Goal: Information Seeking & Learning: Learn about a topic

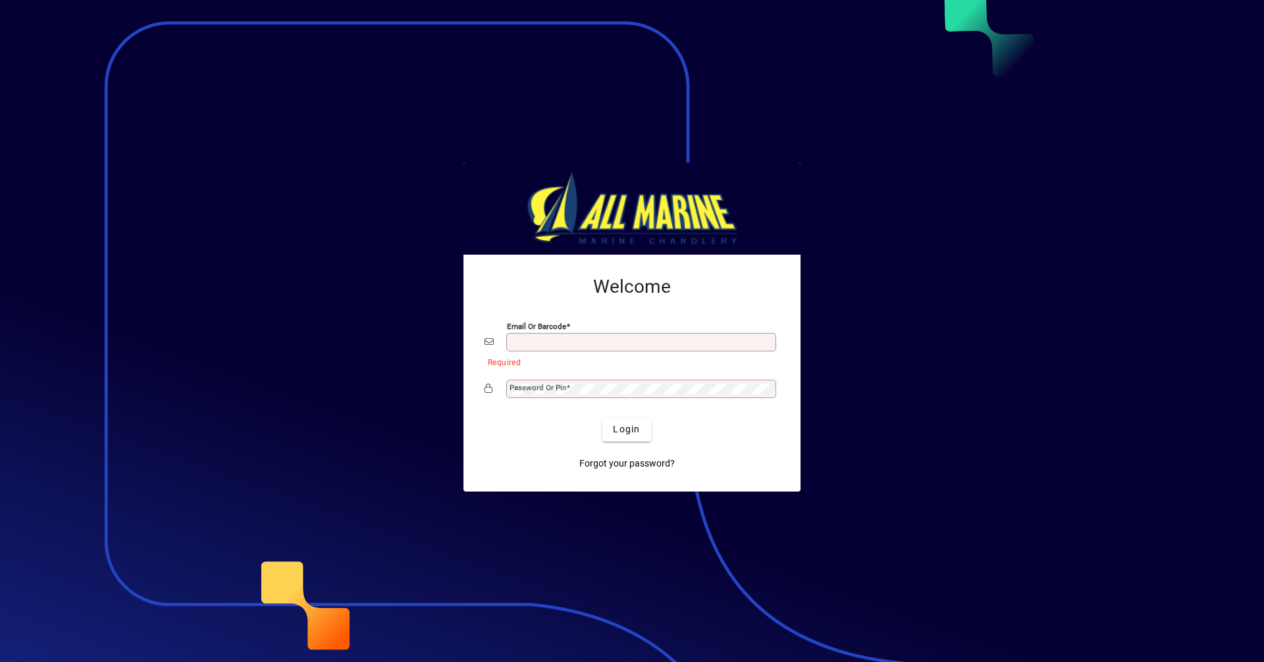
type input "**********"
click at [629, 427] on span "Login" at bounding box center [626, 430] width 27 height 14
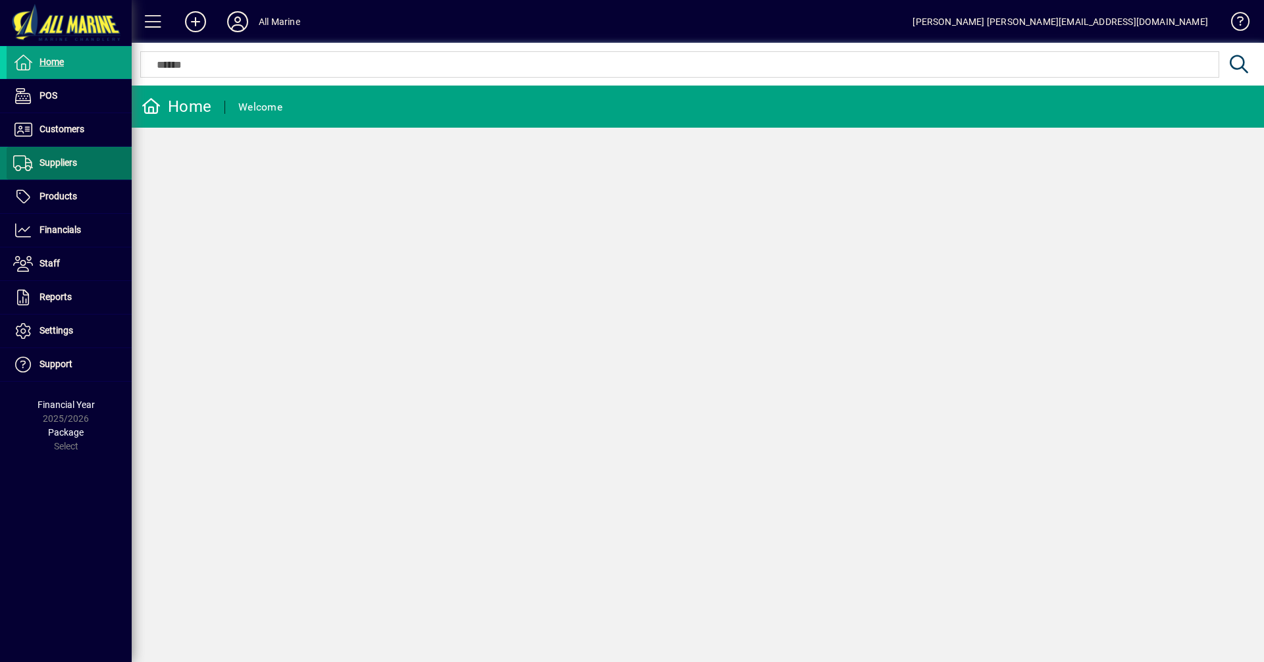
click at [70, 163] on span "Suppliers" at bounding box center [58, 162] width 38 height 11
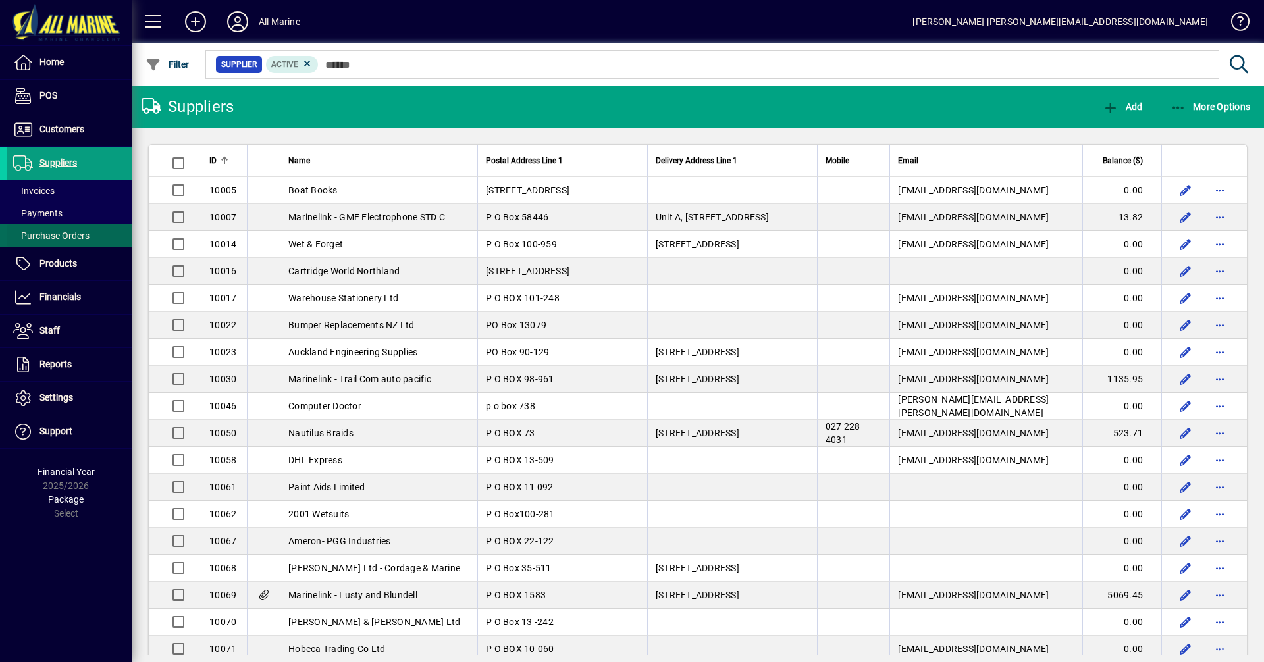
click at [66, 235] on span "Purchase Orders" at bounding box center [51, 235] width 76 height 11
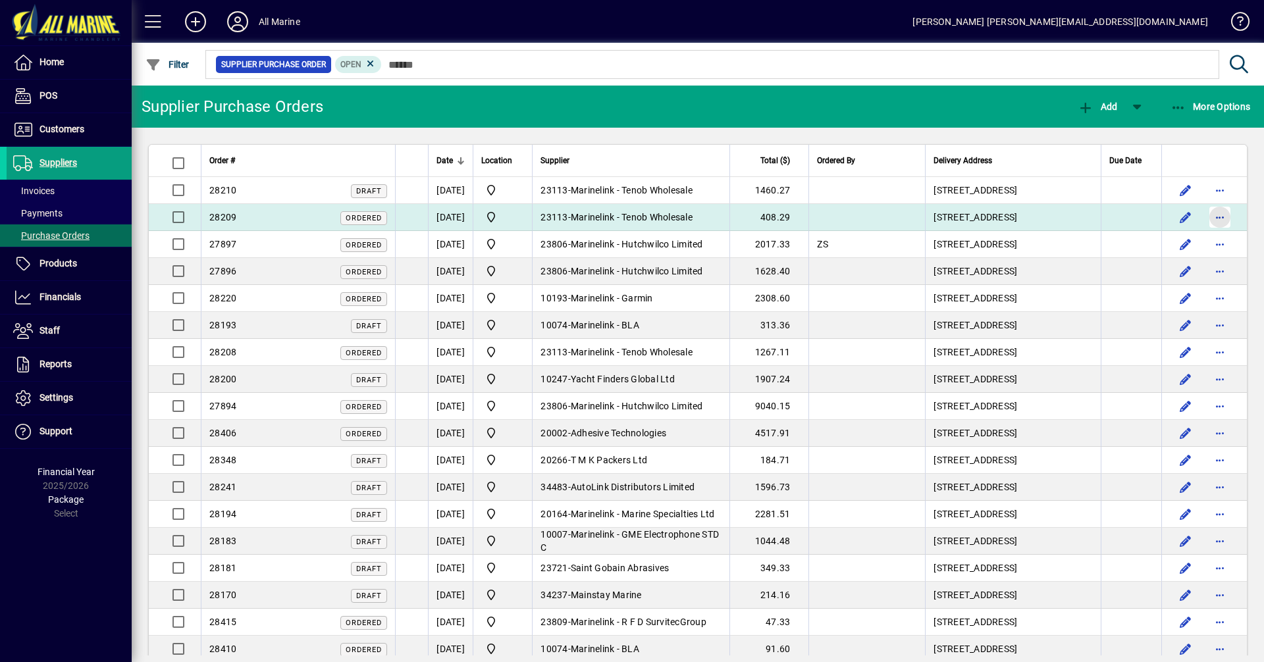
click at [1213, 218] on span "button" at bounding box center [1220, 217] width 32 height 32
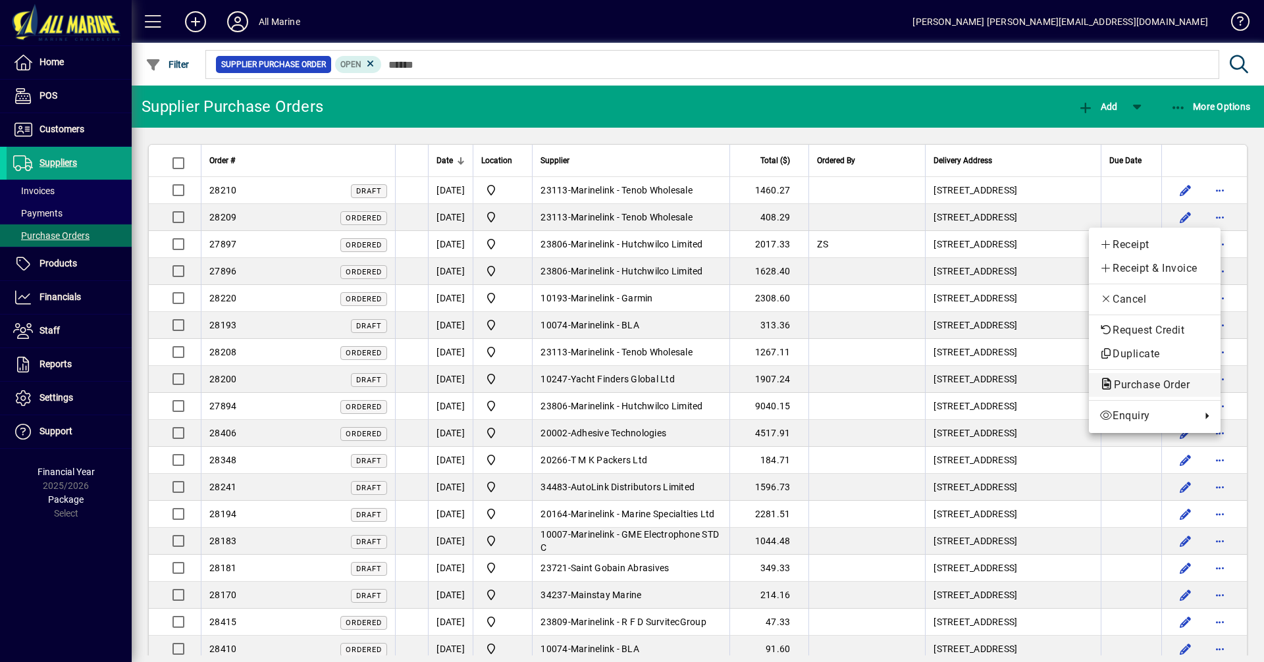
click at [1153, 392] on span "Purchase Order" at bounding box center [1154, 385] width 111 height 16
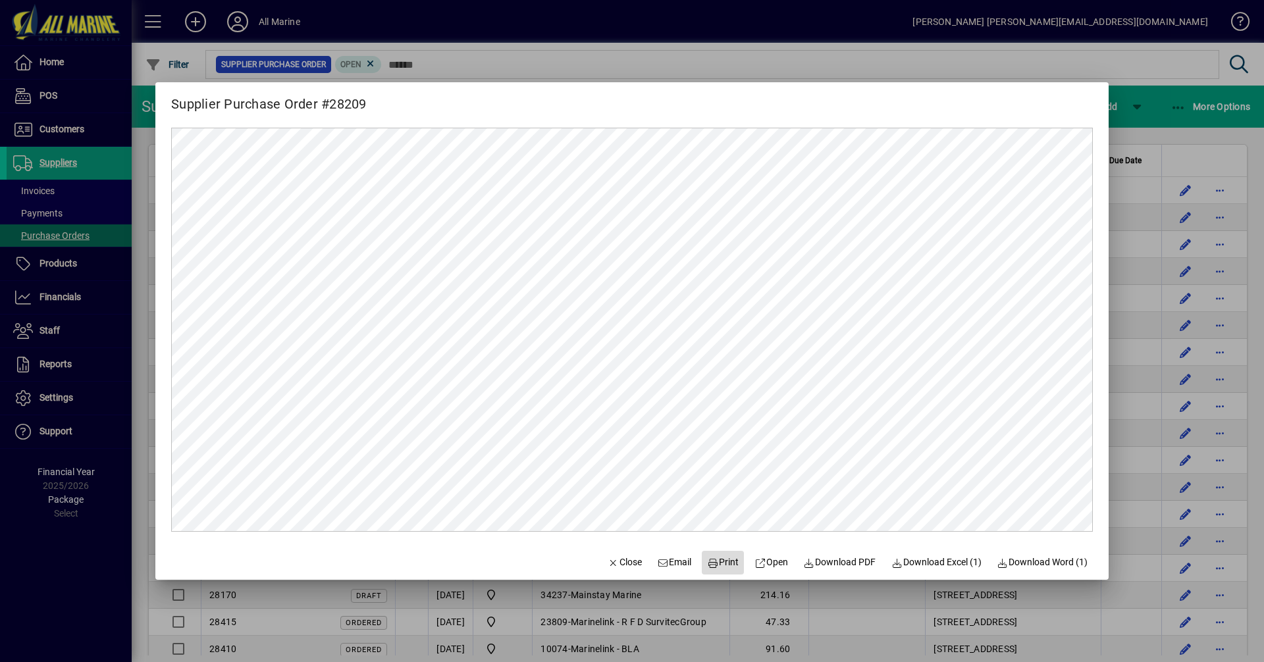
click at [716, 564] on span "Print" at bounding box center [723, 563] width 32 height 14
click at [1165, 128] on div at bounding box center [632, 331] width 1264 height 662
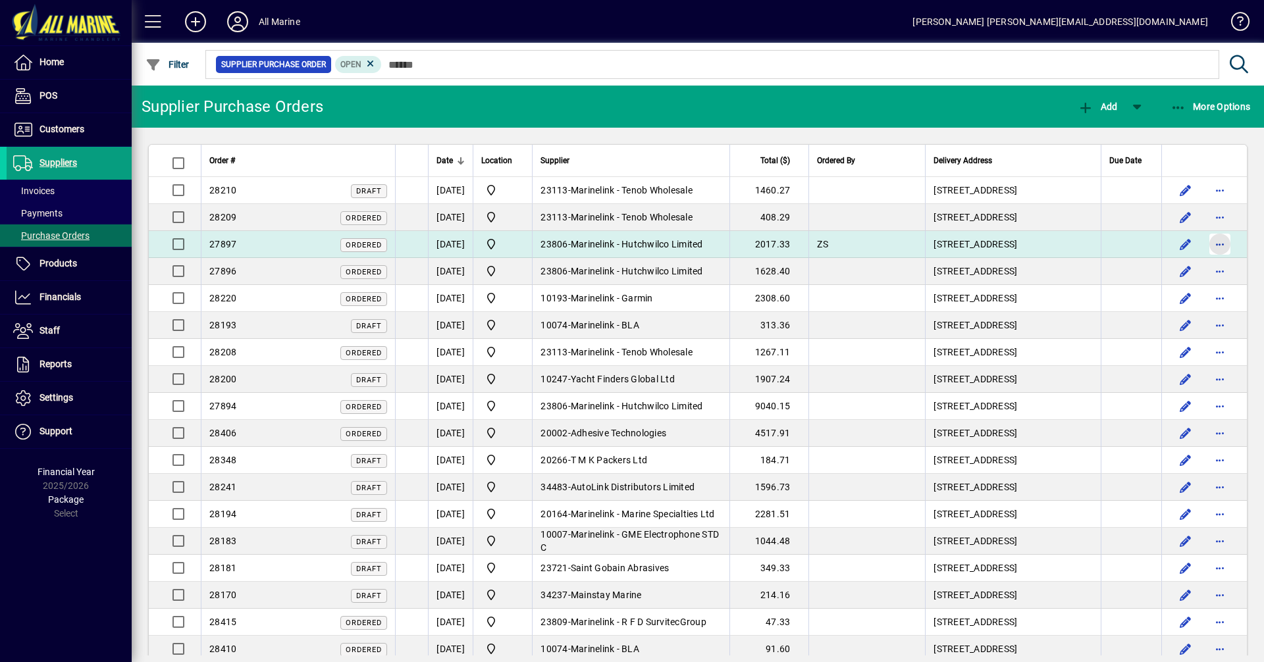
click at [1212, 247] on span "button" at bounding box center [1220, 244] width 32 height 32
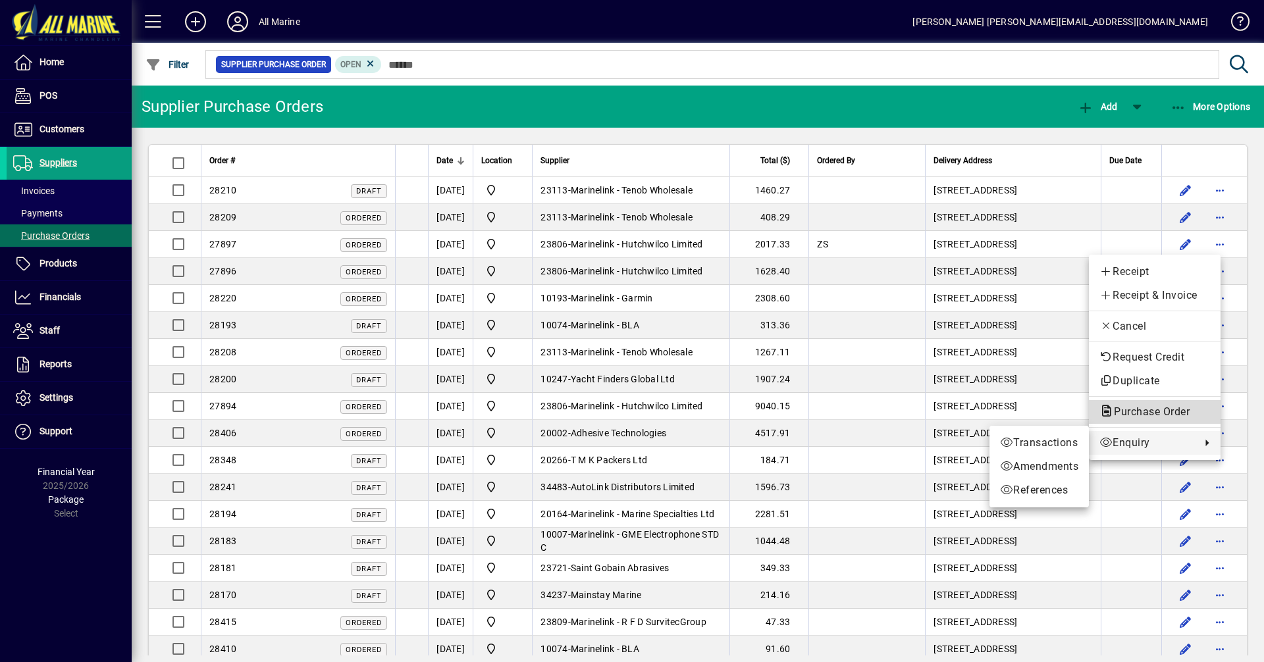
click at [1165, 415] on span "Purchase Order" at bounding box center [1147, 411] width 97 height 13
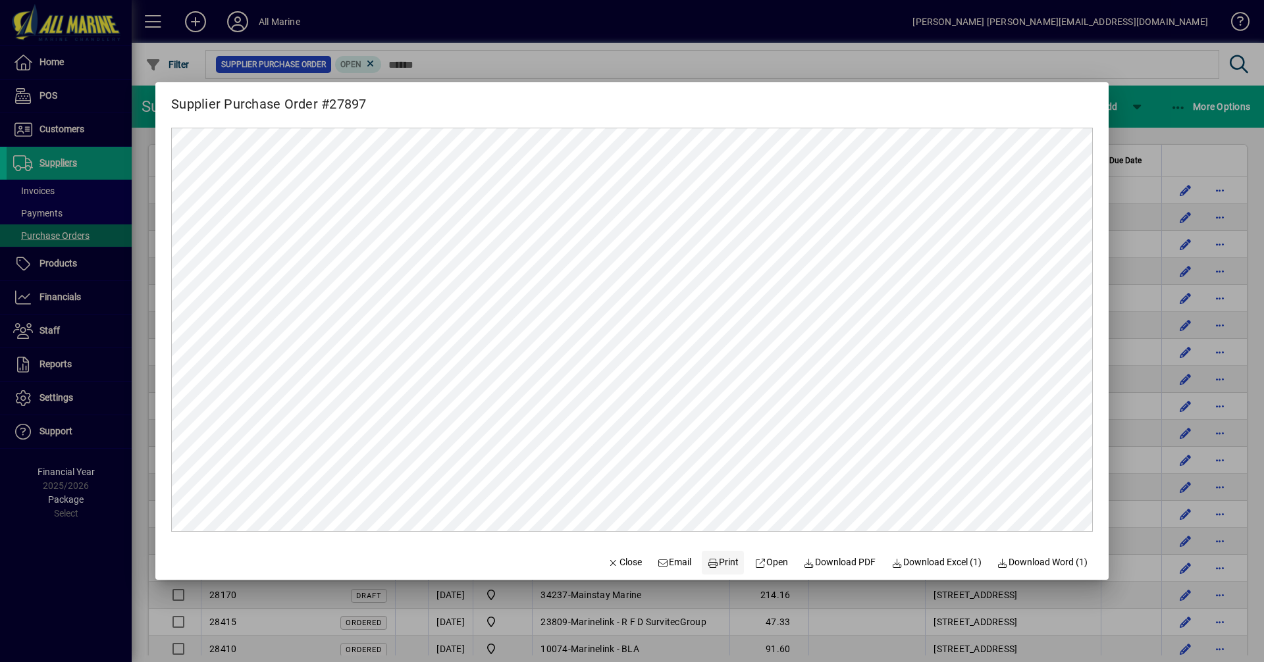
click at [713, 565] on span "Print" at bounding box center [723, 563] width 32 height 14
click at [1162, 121] on div at bounding box center [632, 331] width 1264 height 662
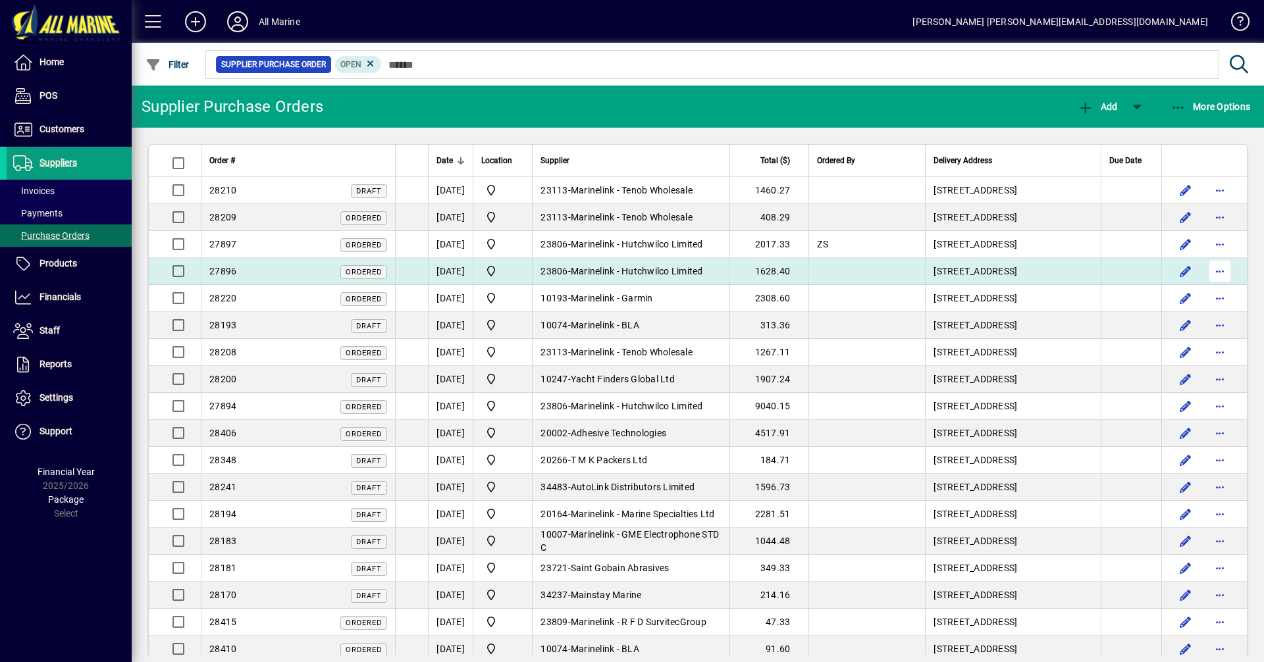
click at [1214, 273] on span "button" at bounding box center [1220, 271] width 32 height 32
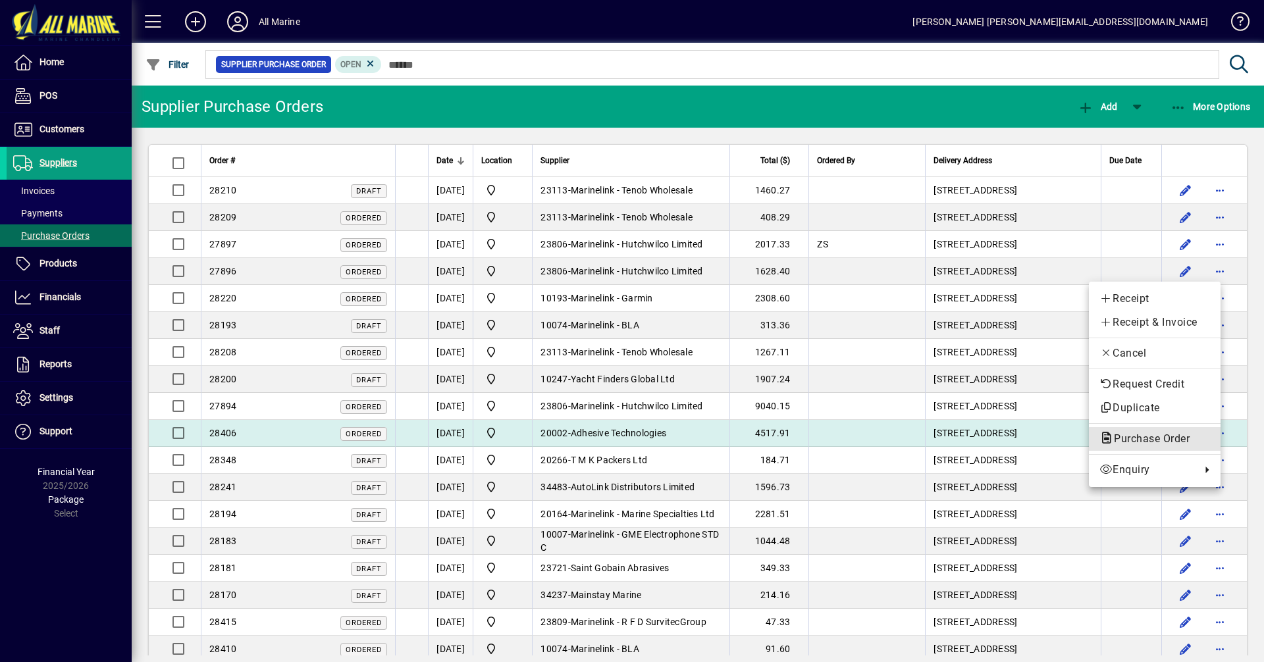
click at [1144, 440] on span "Purchase Order" at bounding box center [1147, 438] width 97 height 13
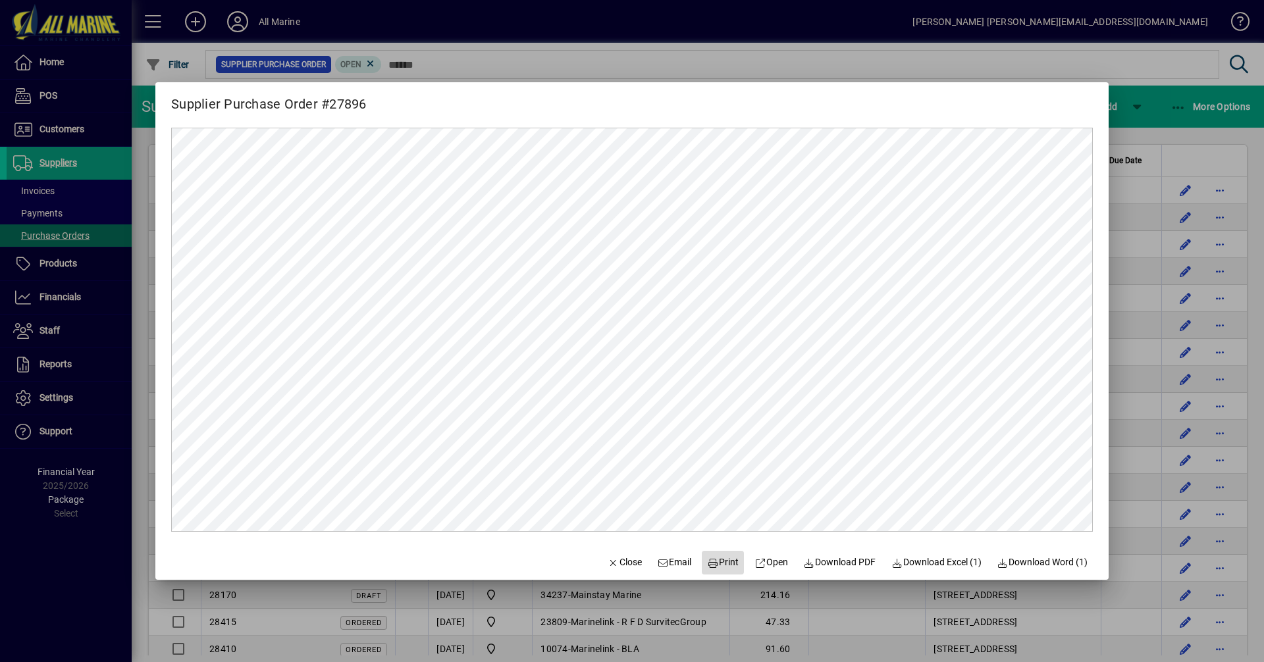
click at [715, 563] on span "Print" at bounding box center [723, 563] width 32 height 14
click at [1222, 161] on div at bounding box center [632, 331] width 1264 height 662
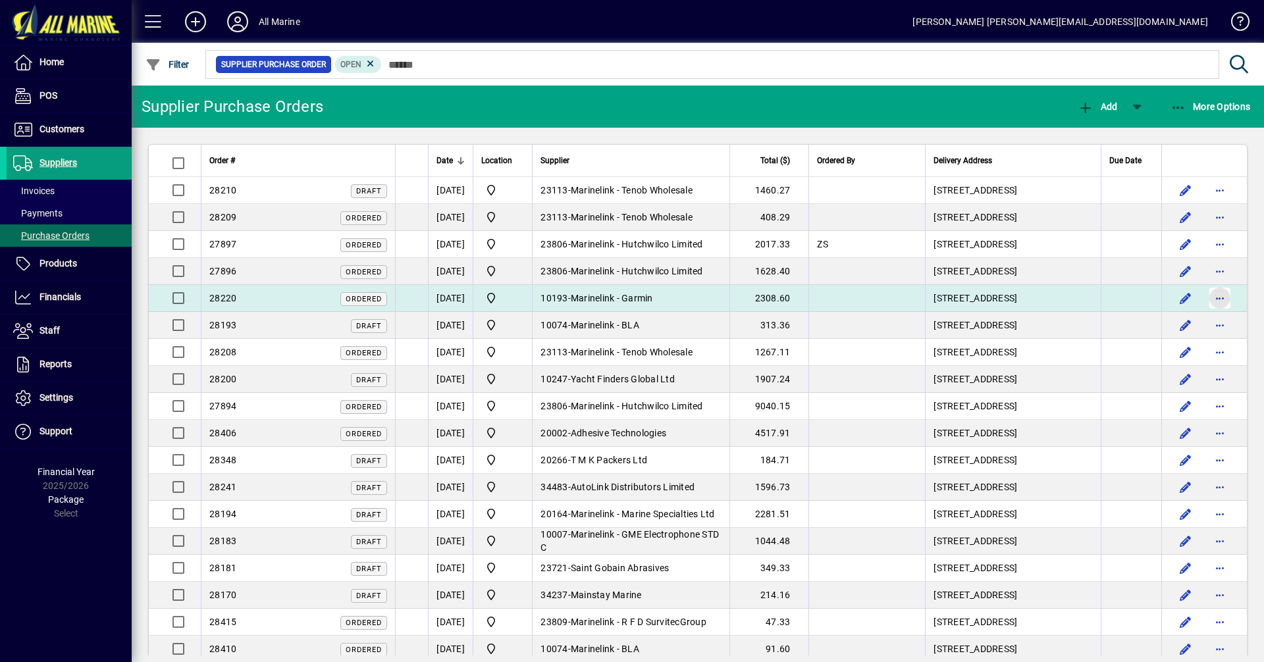
click at [1208, 297] on span "button" at bounding box center [1220, 298] width 32 height 32
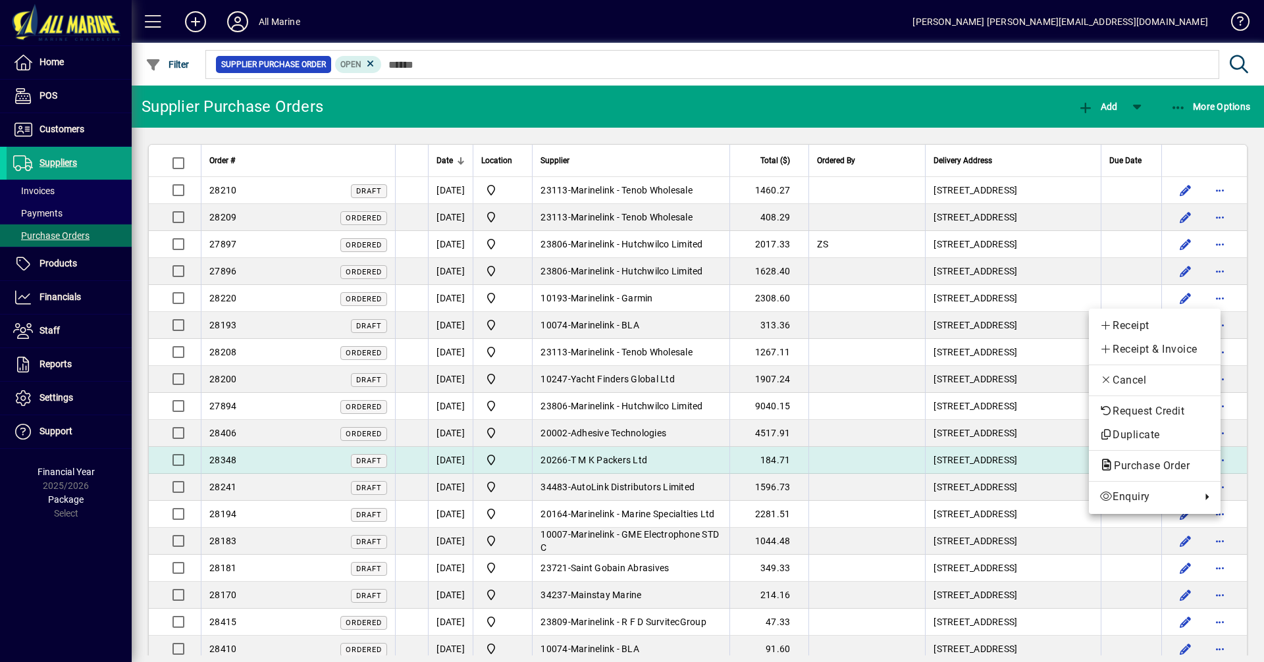
click at [1156, 471] on span "Purchase Order" at bounding box center [1147, 465] width 97 height 13
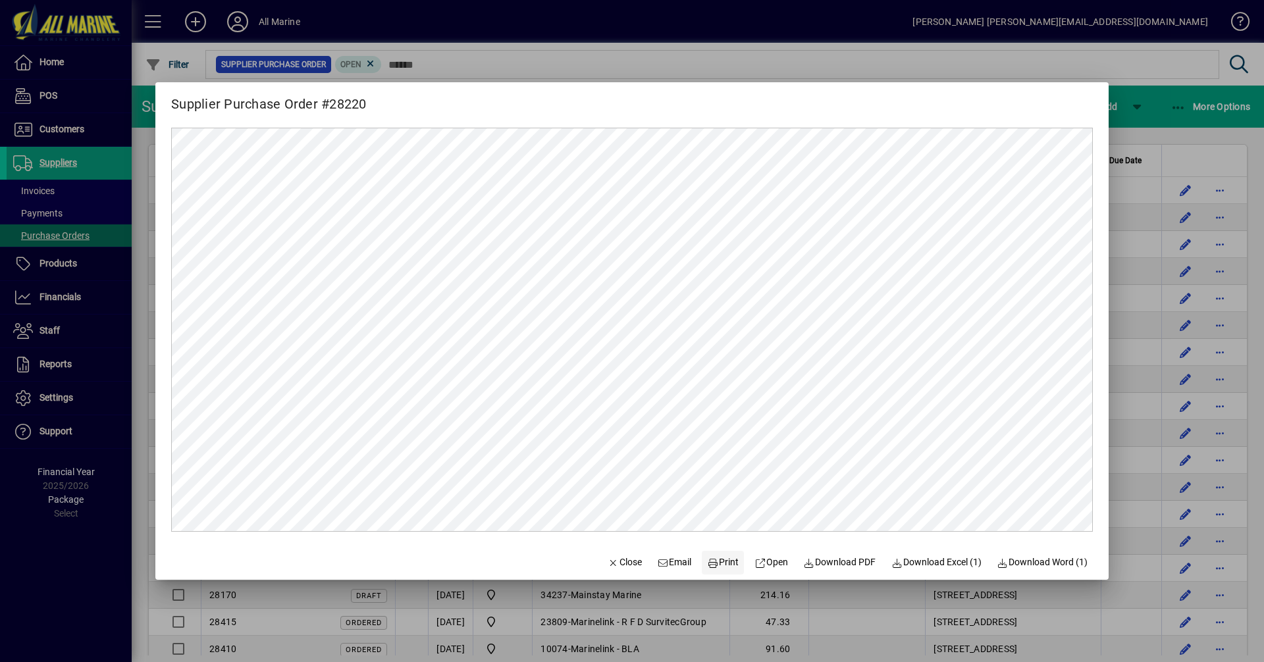
click at [711, 558] on span "Print" at bounding box center [723, 563] width 32 height 14
click at [1242, 290] on div at bounding box center [632, 331] width 1264 height 662
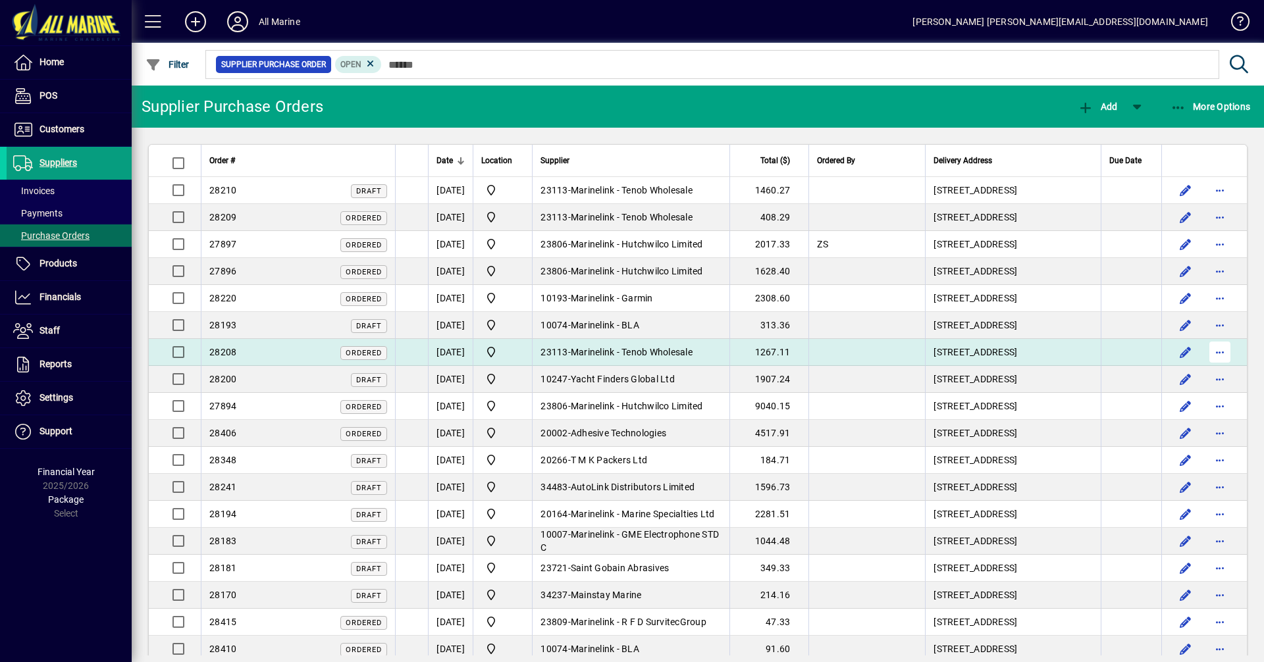
click at [1214, 356] on span "button" at bounding box center [1220, 352] width 32 height 32
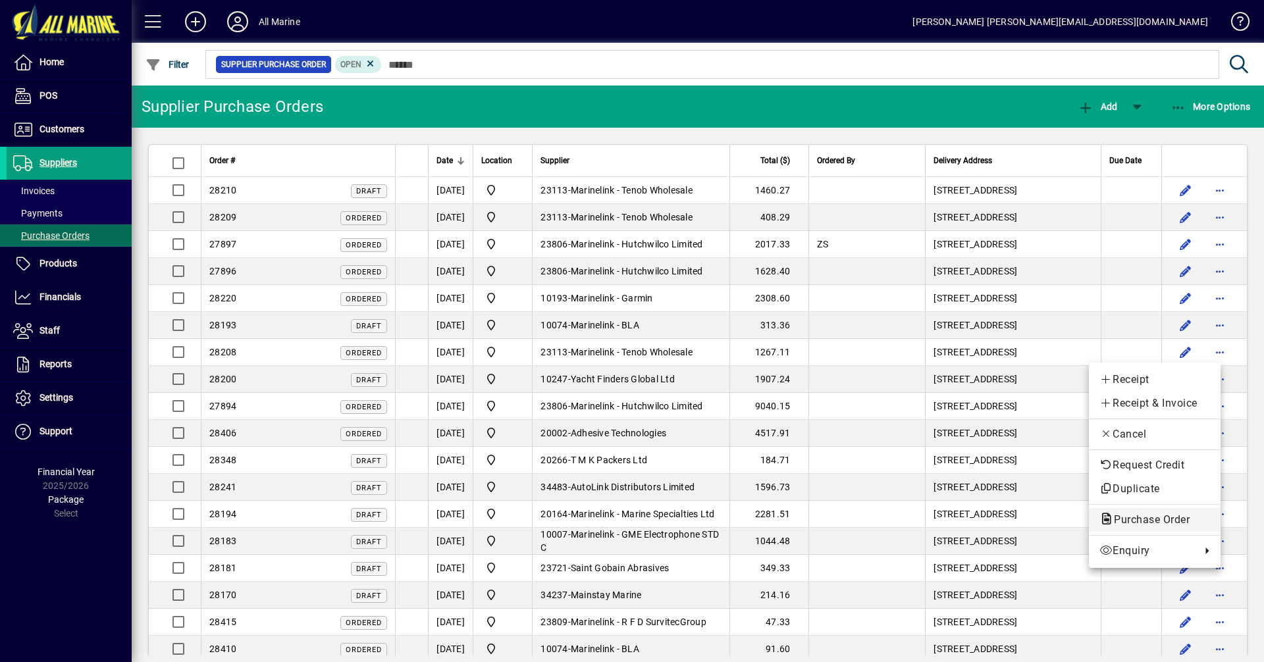
click at [1139, 526] on span "Purchase Order" at bounding box center [1154, 520] width 111 height 16
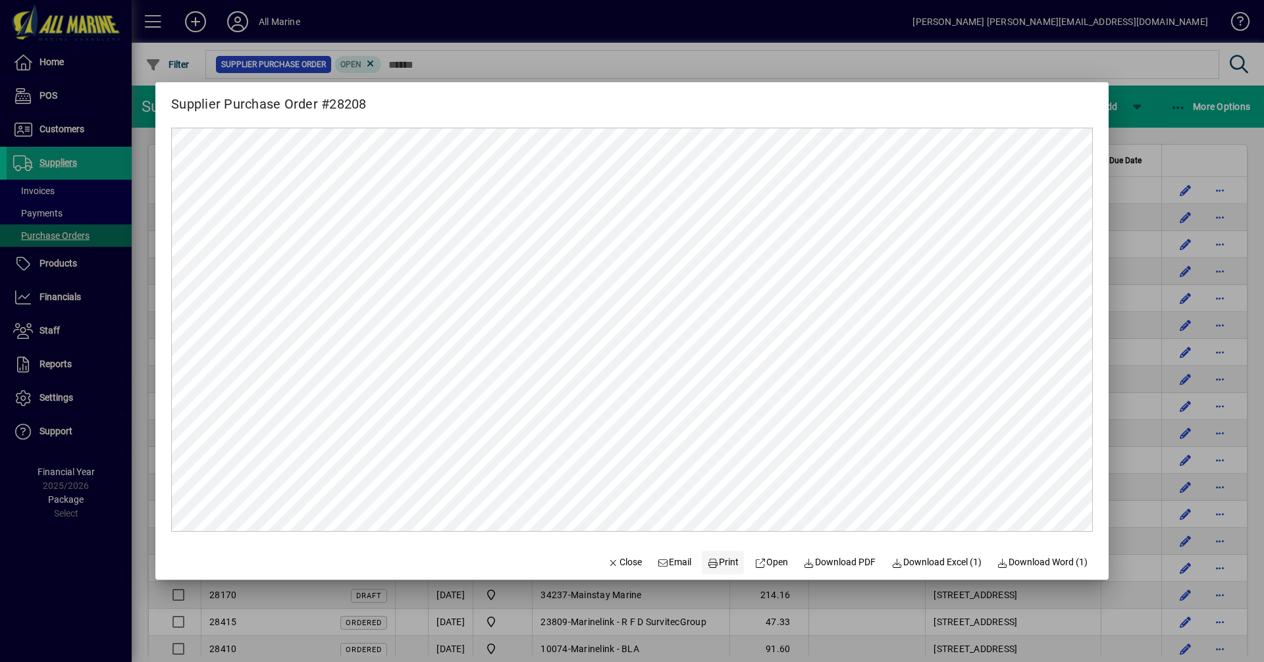
click at [716, 571] on span at bounding box center [723, 563] width 42 height 32
click at [1251, 344] on div at bounding box center [632, 331] width 1264 height 662
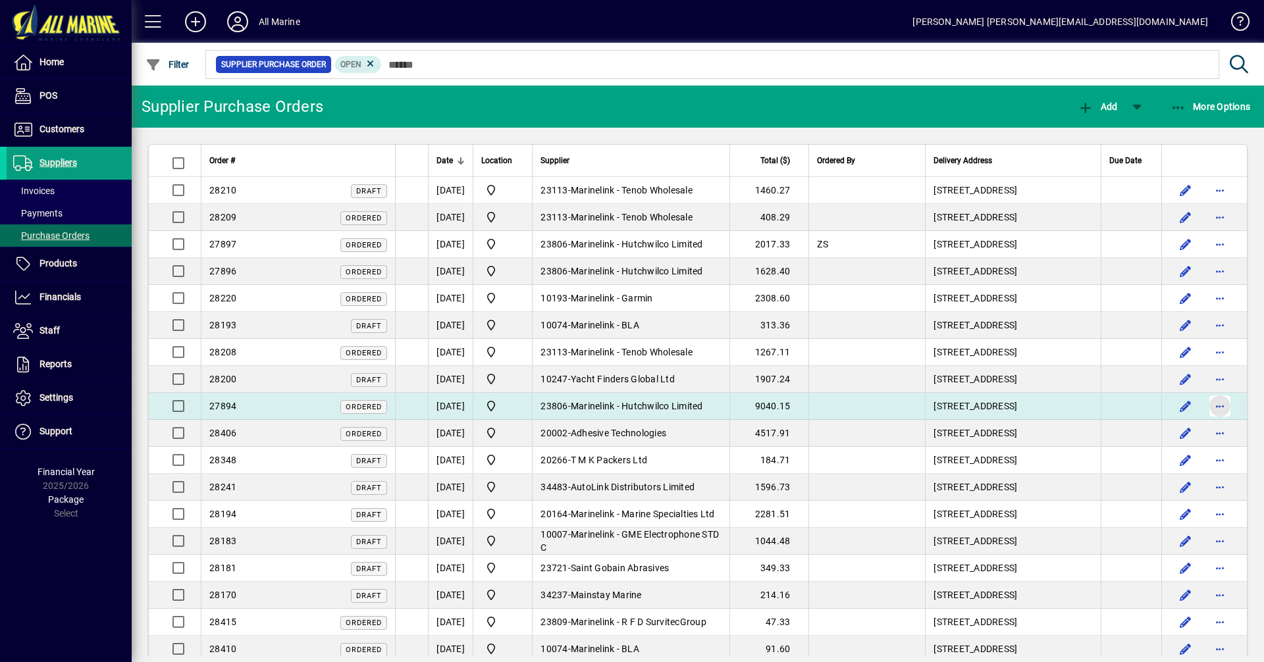
click at [1212, 412] on span "button" at bounding box center [1220, 406] width 32 height 32
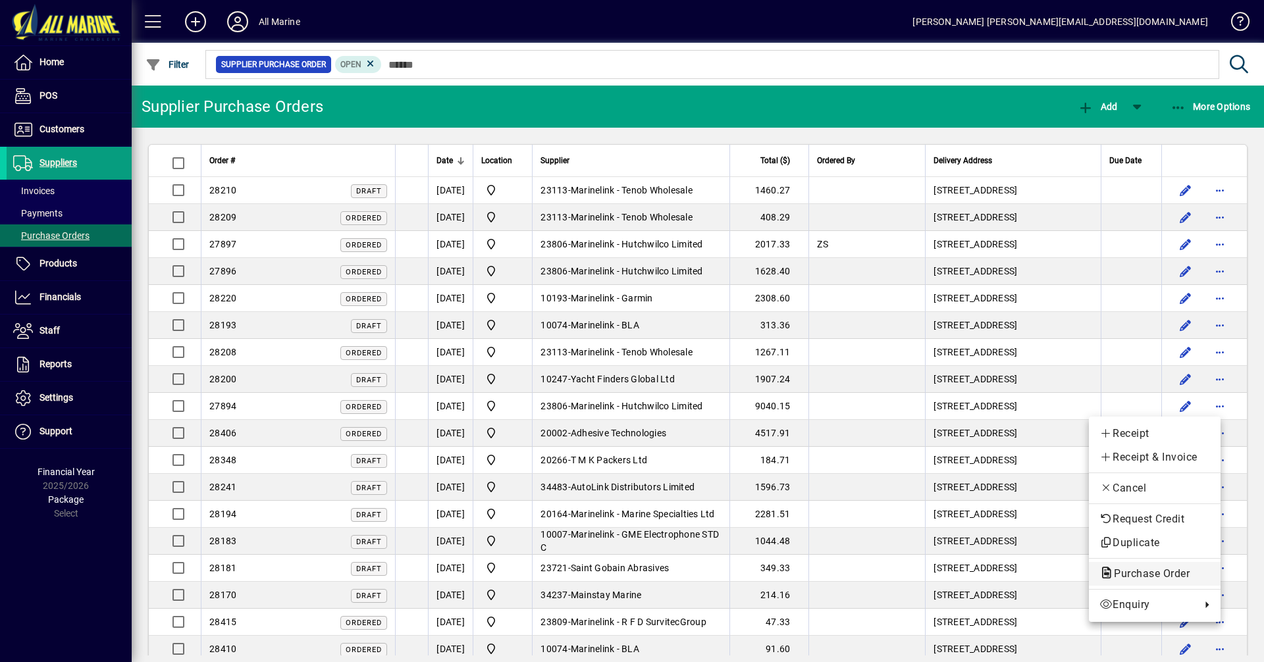
click at [1156, 572] on span "Purchase Order" at bounding box center [1147, 573] width 97 height 13
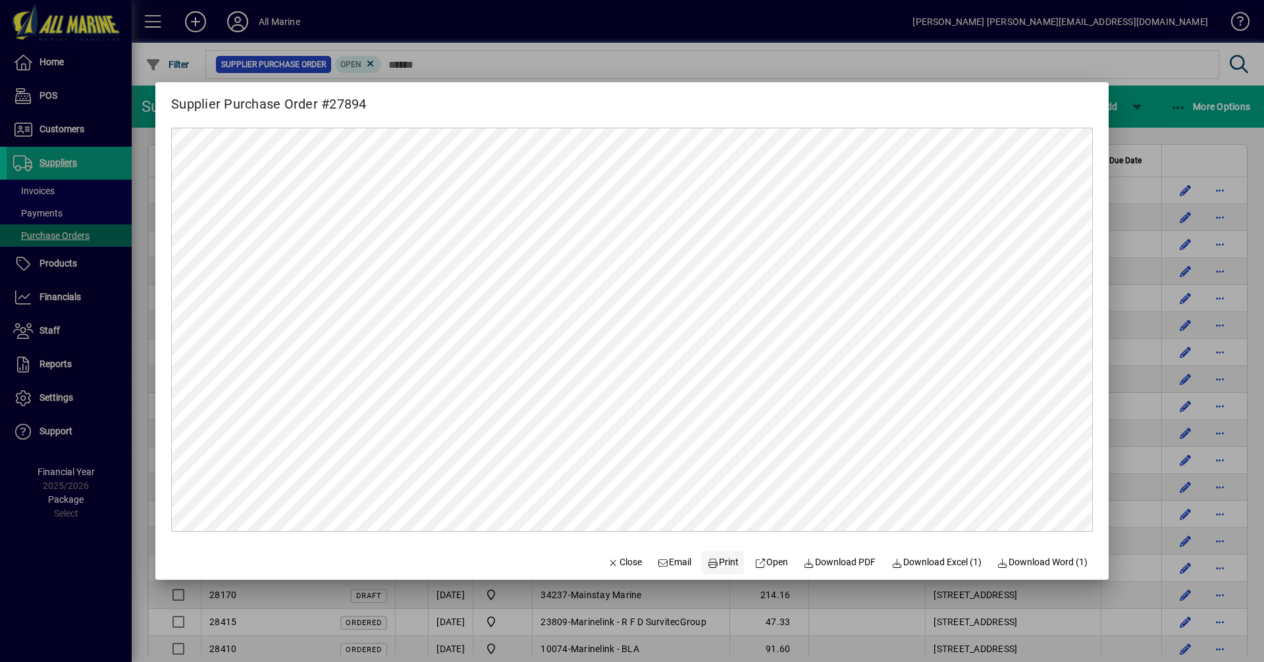
click at [717, 558] on span "Print" at bounding box center [723, 563] width 32 height 14
click at [1244, 406] on div at bounding box center [632, 331] width 1264 height 662
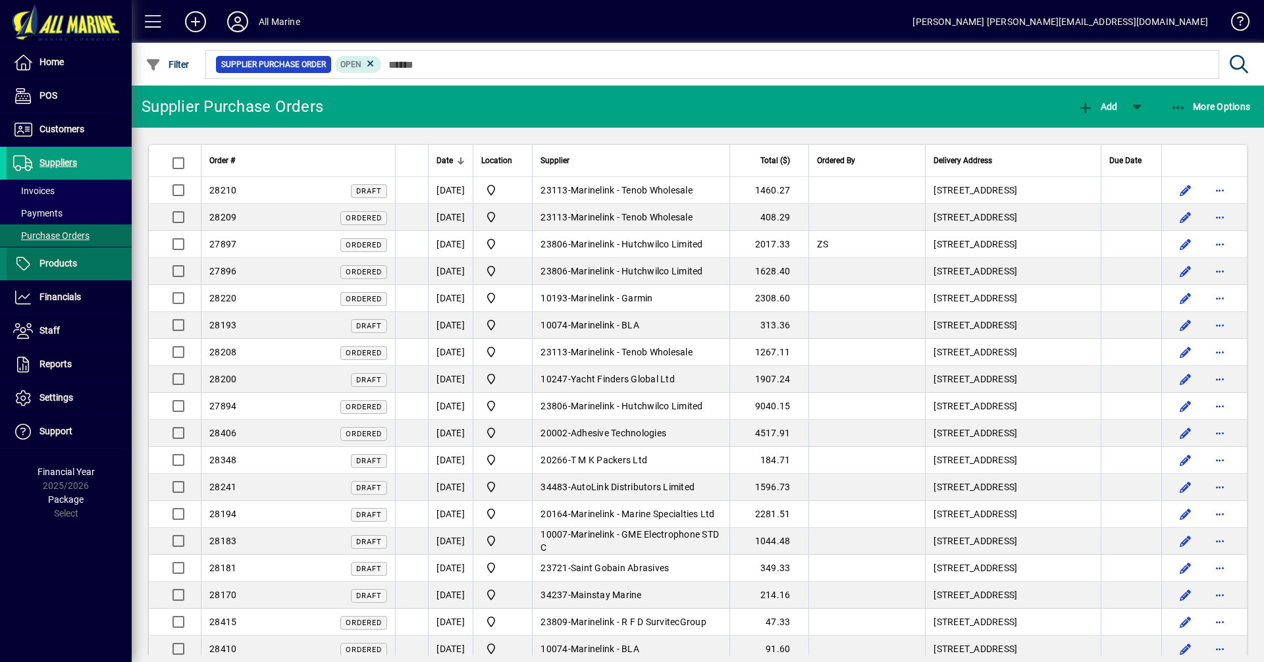
click at [54, 263] on span "Products" at bounding box center [58, 263] width 38 height 11
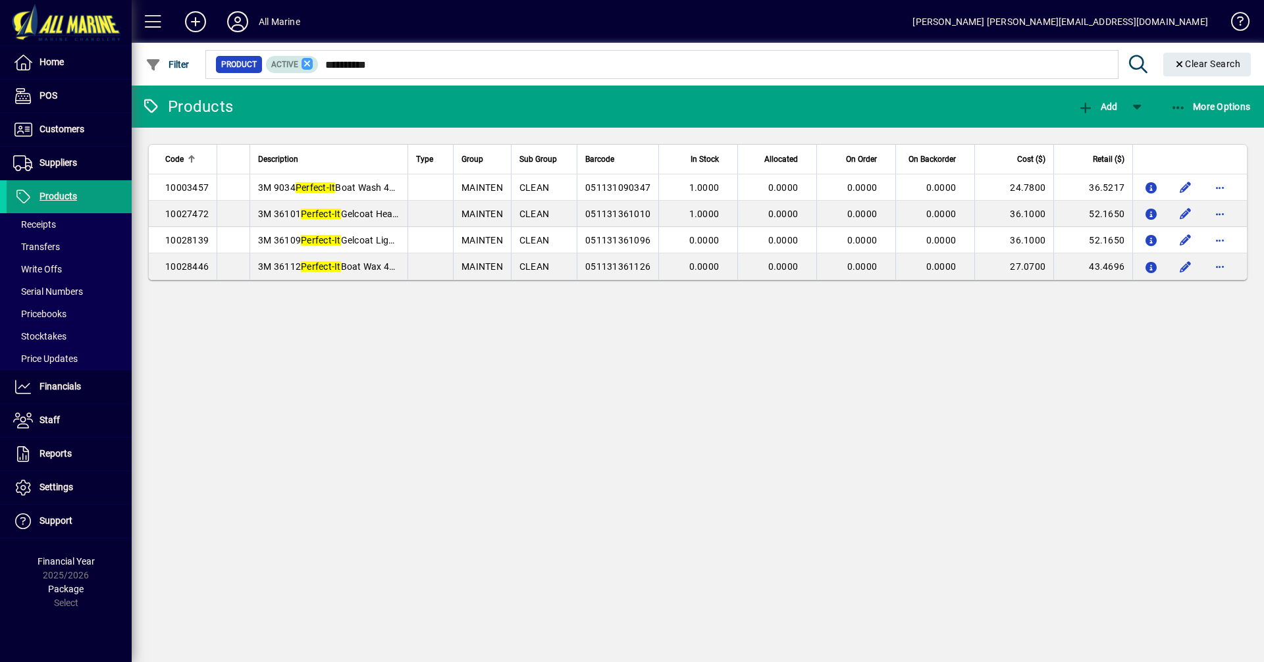
click at [306, 65] on icon at bounding box center [307, 64] width 12 height 12
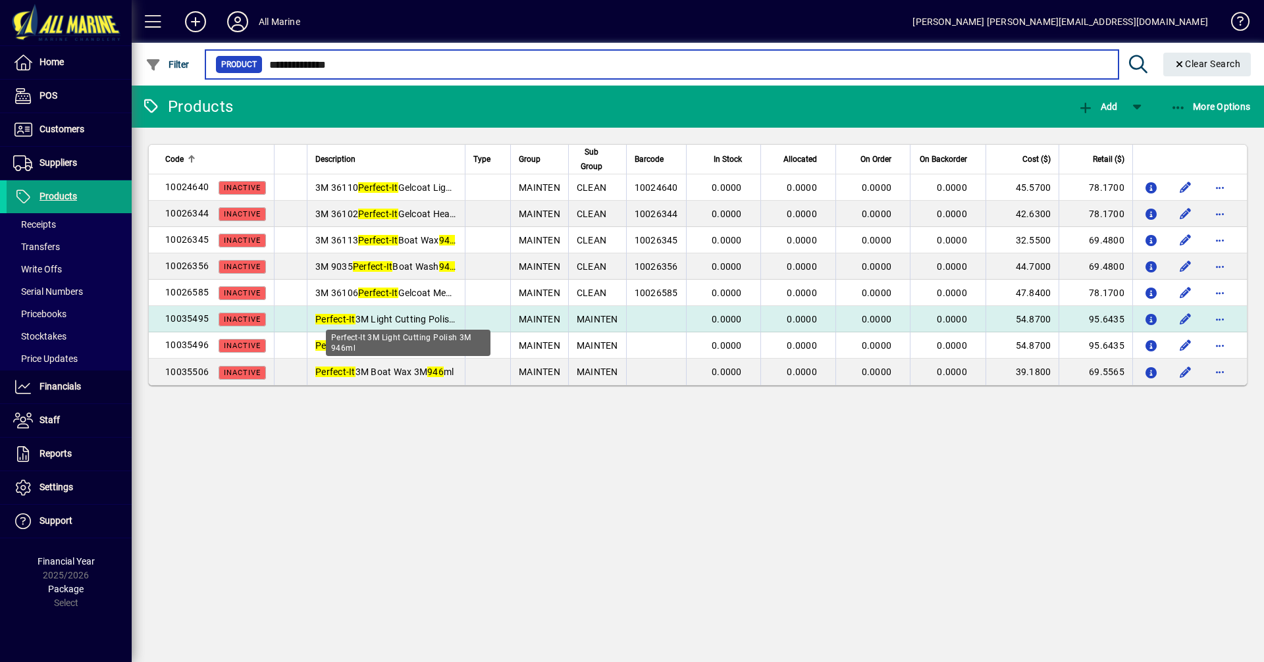
type input "**********"
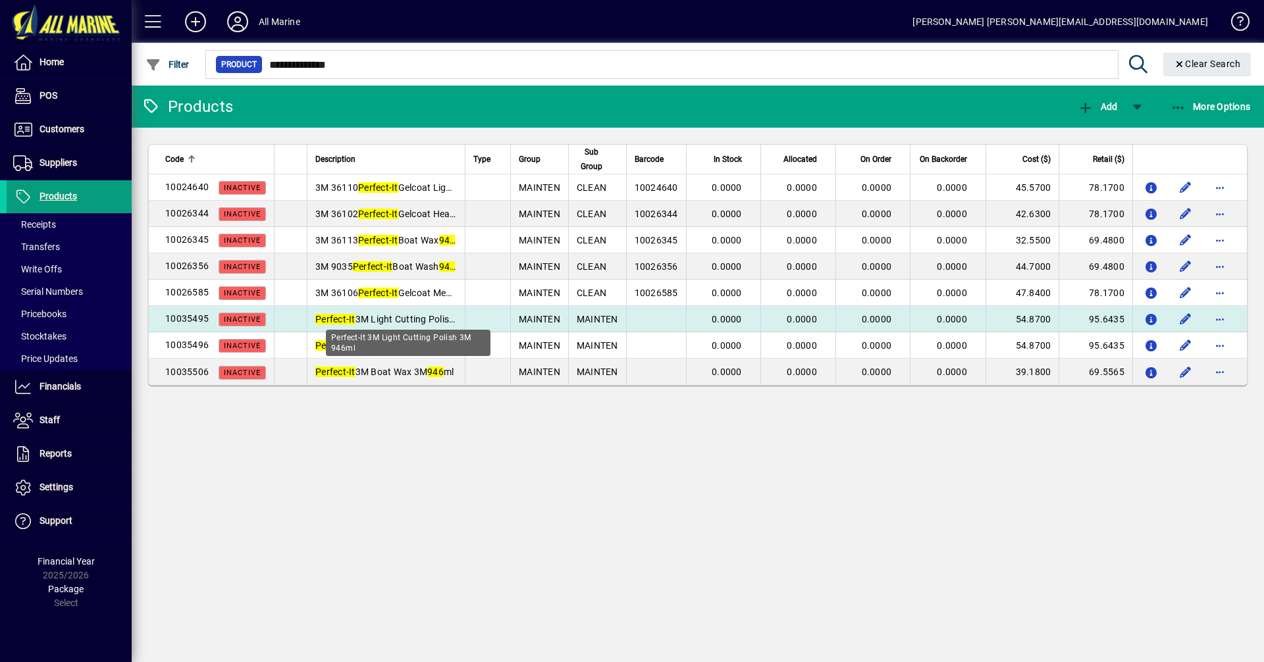
click at [361, 319] on span "Perfect-It 3M Light Cutting Polish 3M 946 ml" at bounding box center [405, 319] width 181 height 11
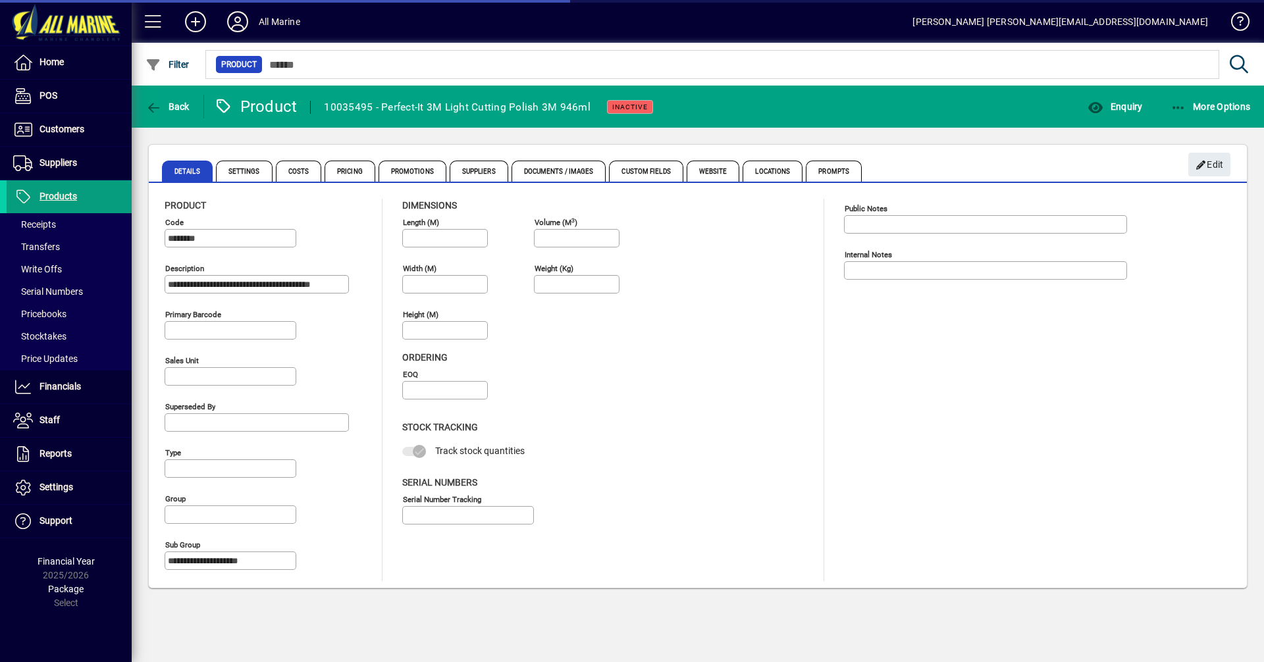
type input "**********"
type input "****"
click at [482, 176] on span "Suppliers" at bounding box center [479, 171] width 59 height 21
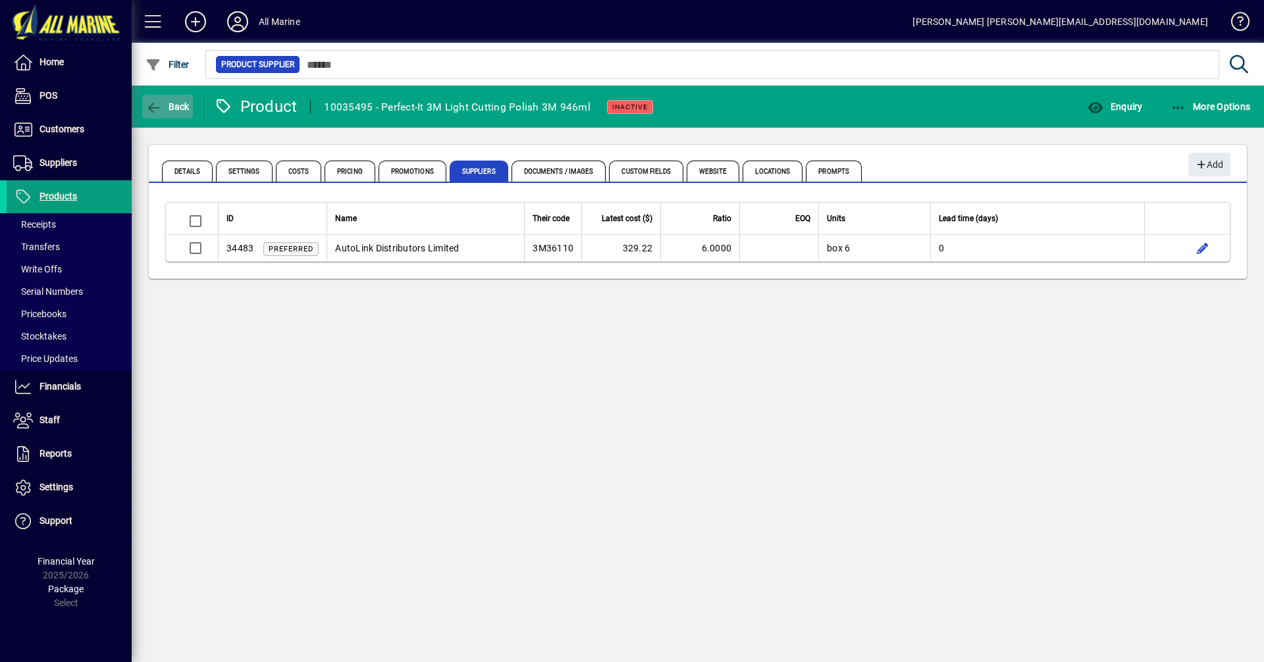
click at [149, 99] on span "button" at bounding box center [167, 107] width 51 height 32
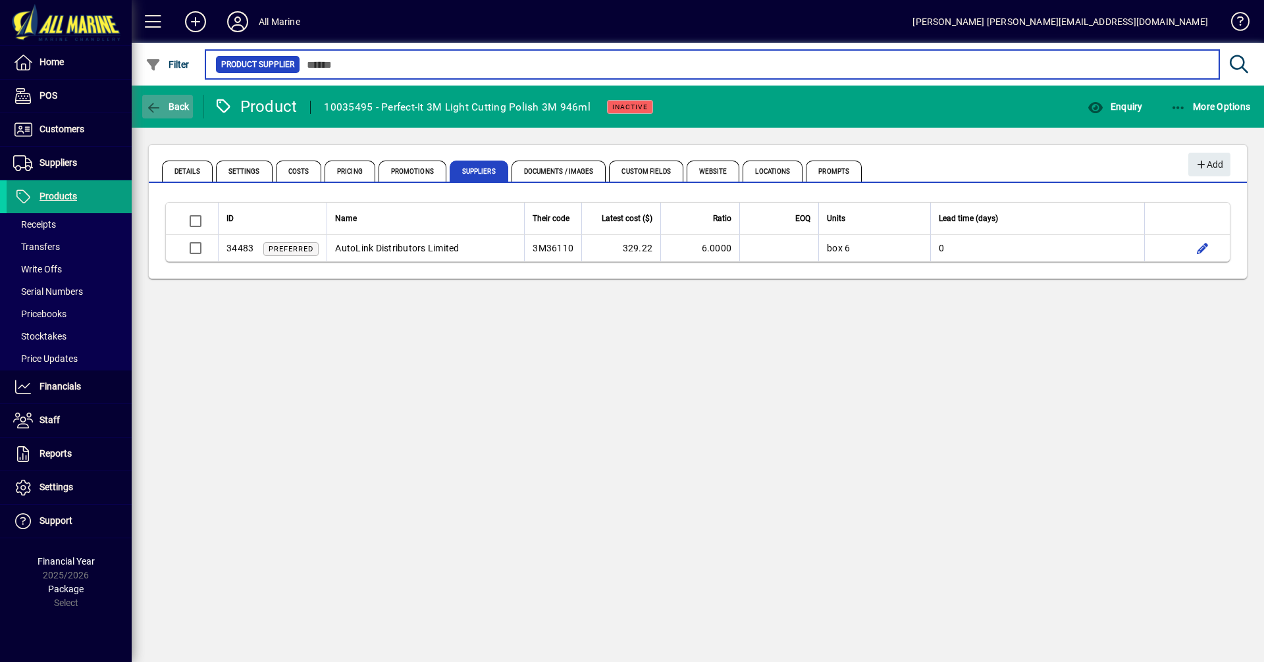
type input "**********"
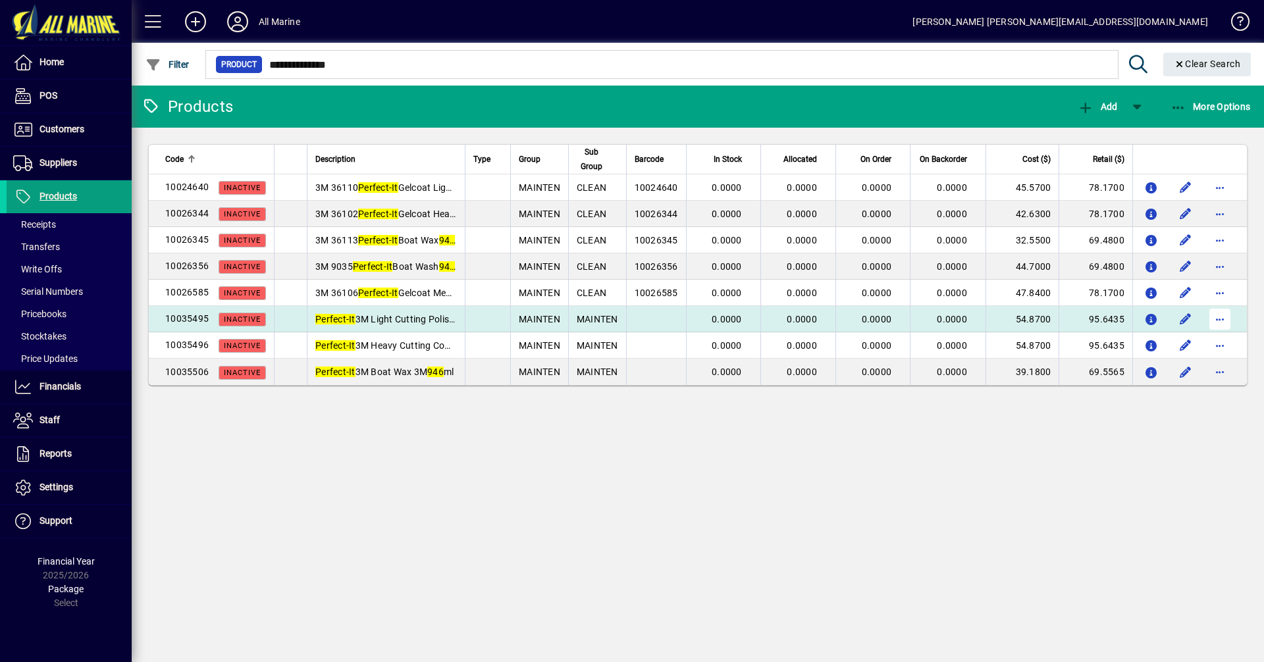
click at [1221, 319] on span "button" at bounding box center [1220, 319] width 32 height 32
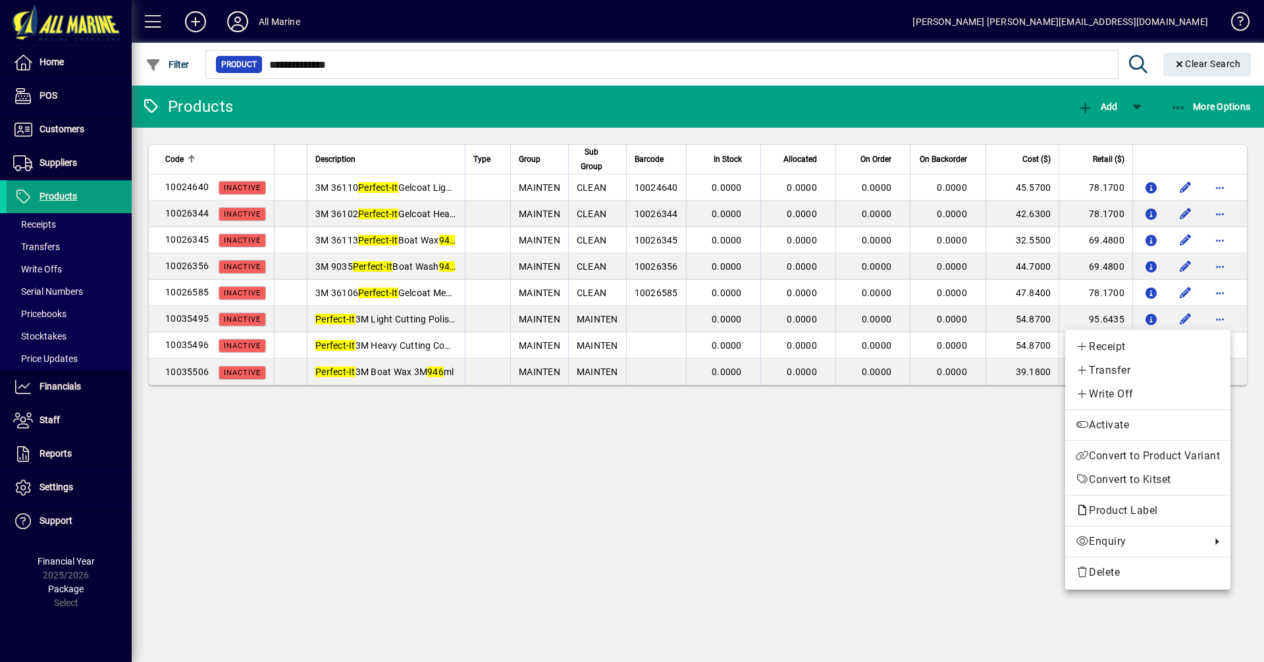
drag, startPoint x: 1110, startPoint y: 440, endPoint x: 1114, endPoint y: 433, distance: 7.7
click at [1110, 440] on div "Receipt Transfer Write Off Activate Convert to Product Variant Convert to Kitse…" at bounding box center [1147, 460] width 165 height 260
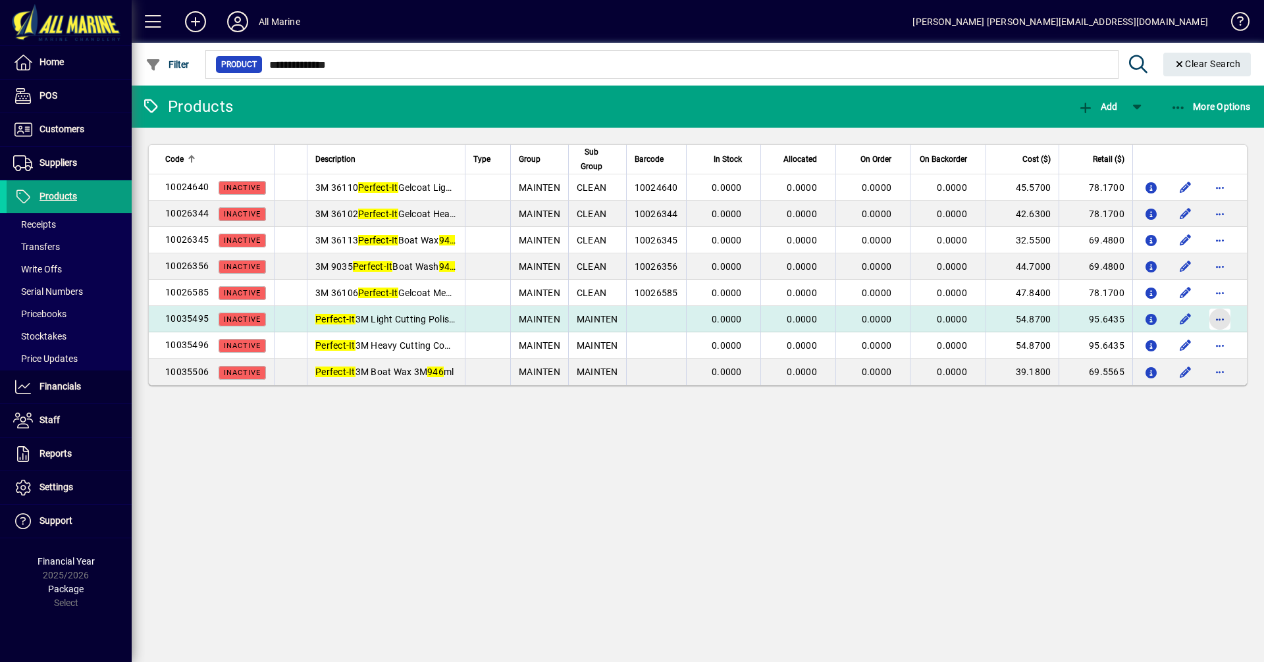
click at [1223, 315] on span "button" at bounding box center [1220, 319] width 32 height 32
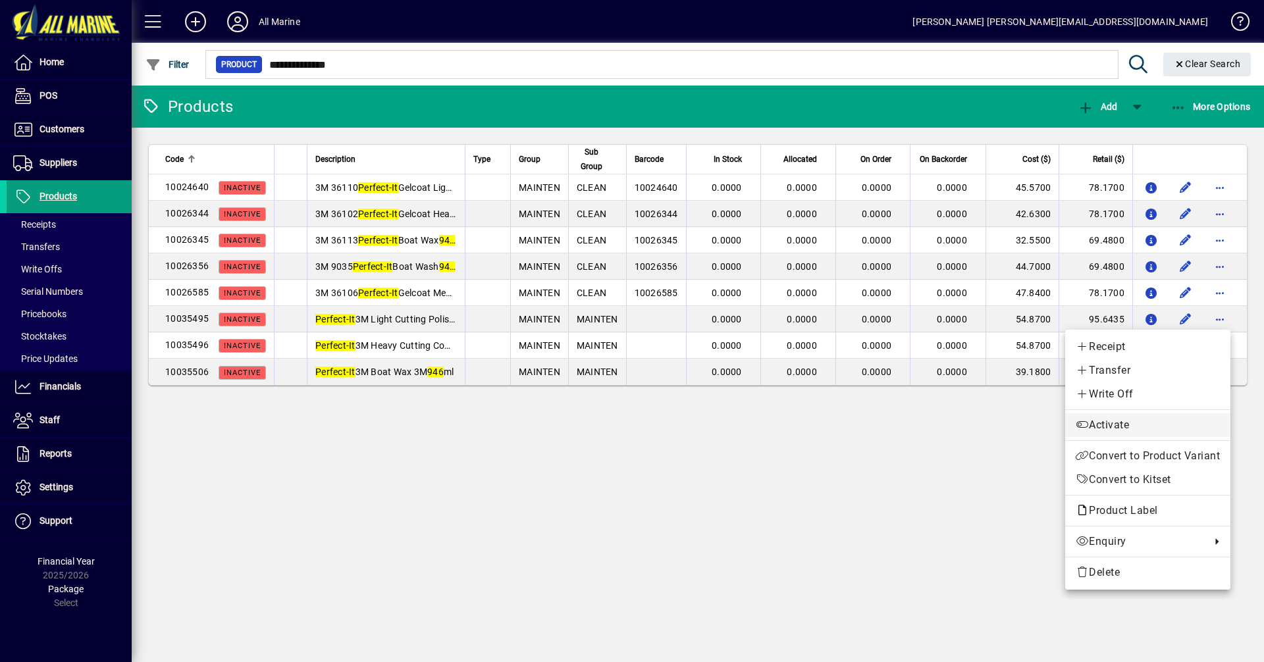
click at [1127, 422] on span "Activate" at bounding box center [1147, 425] width 144 height 16
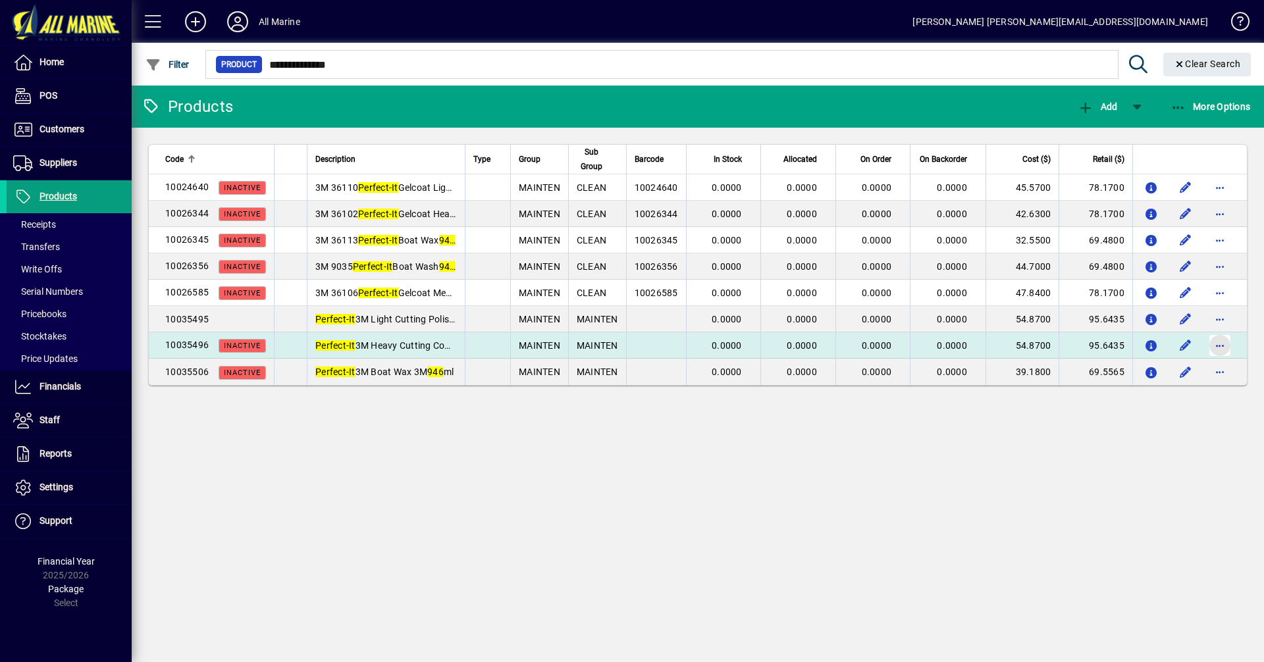
click at [1224, 348] on span "button" at bounding box center [1220, 346] width 32 height 32
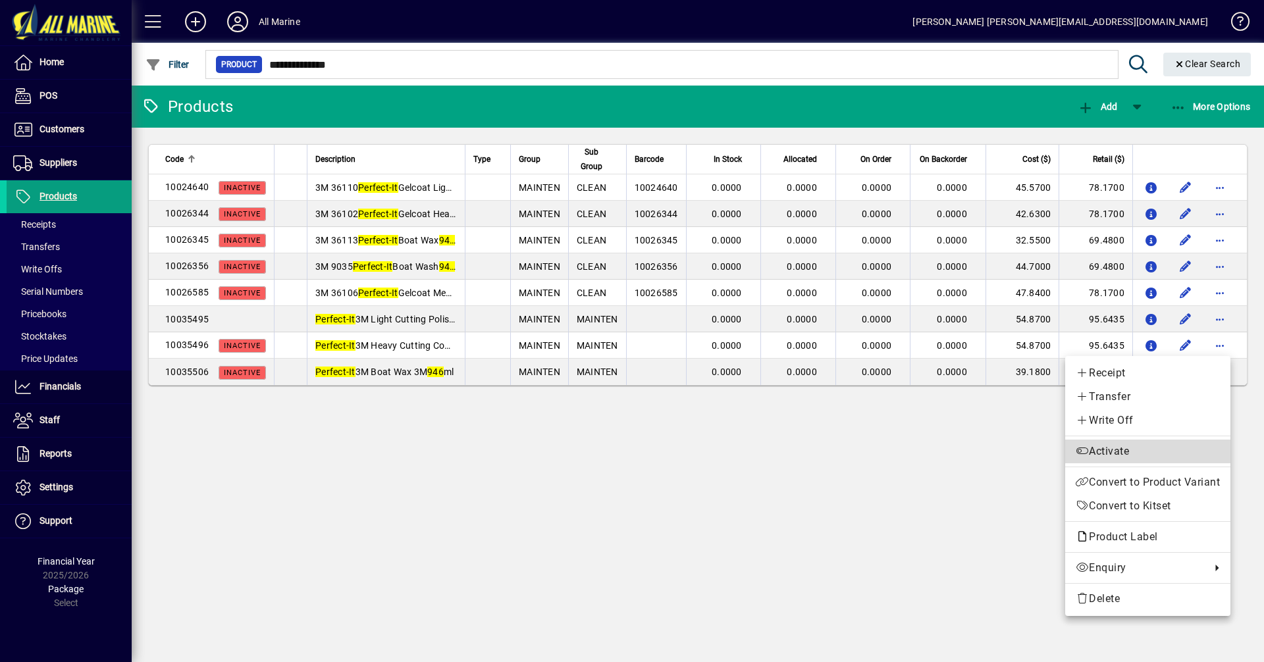
click at [1124, 444] on span "Activate" at bounding box center [1147, 452] width 144 height 16
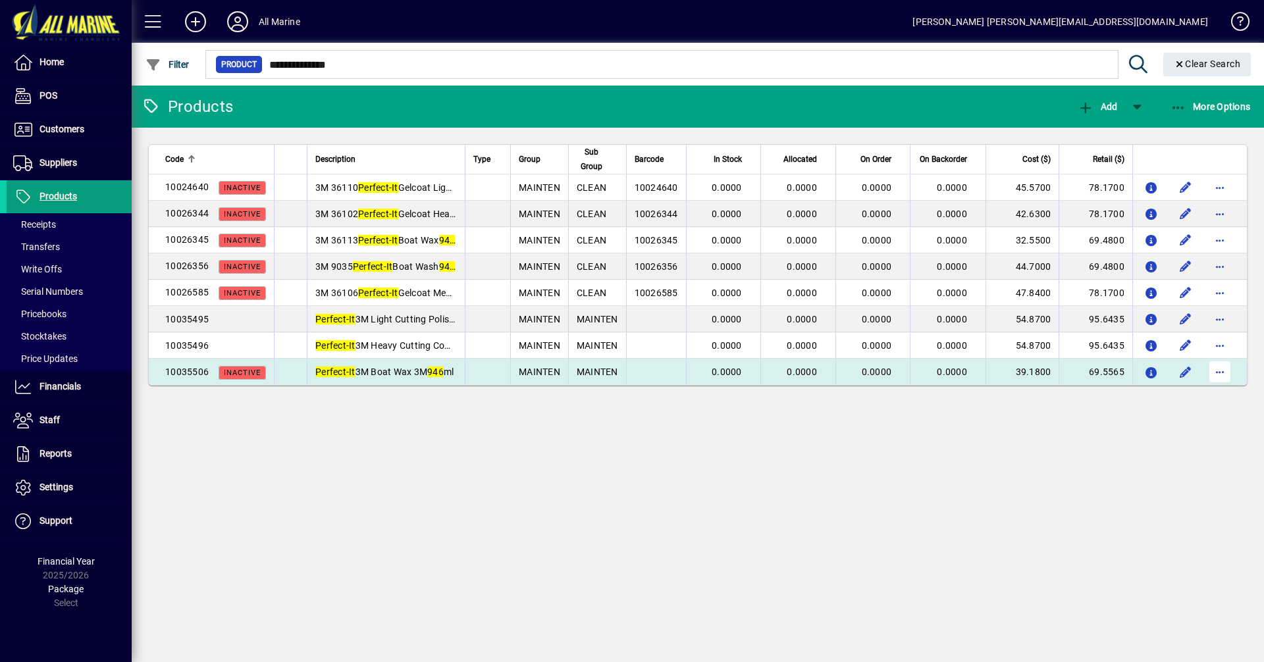
click at [1219, 368] on span "button" at bounding box center [1220, 372] width 32 height 32
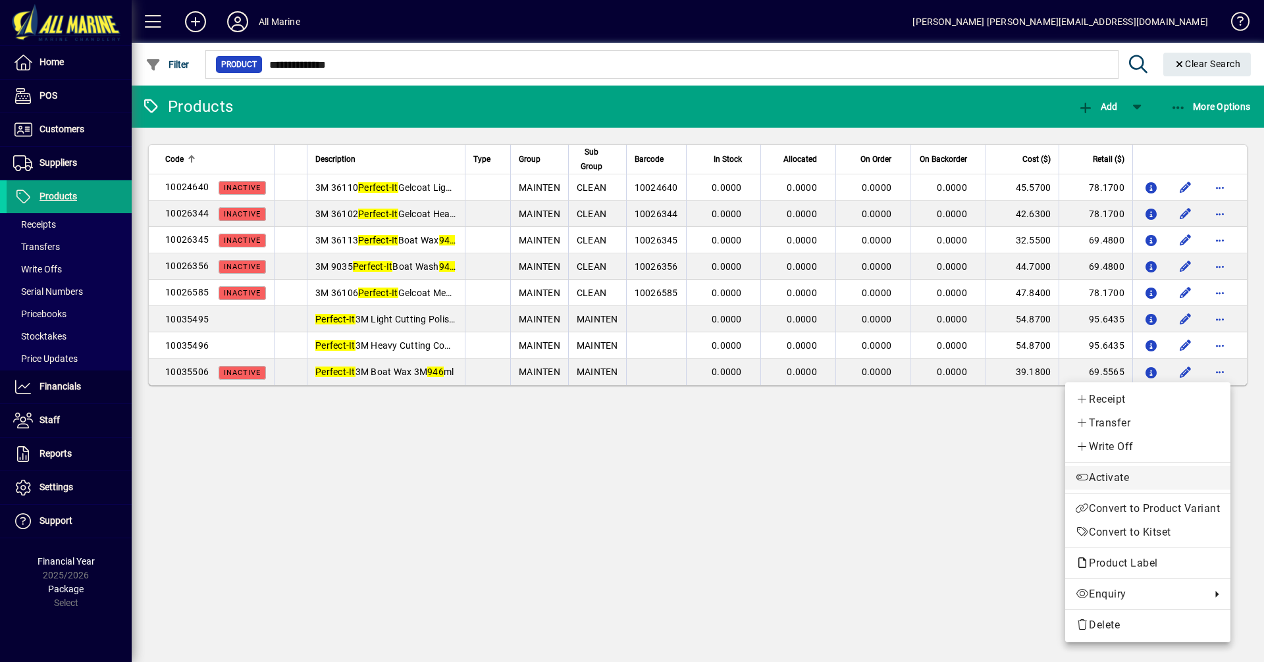
click at [1114, 477] on span "Activate" at bounding box center [1147, 478] width 144 height 16
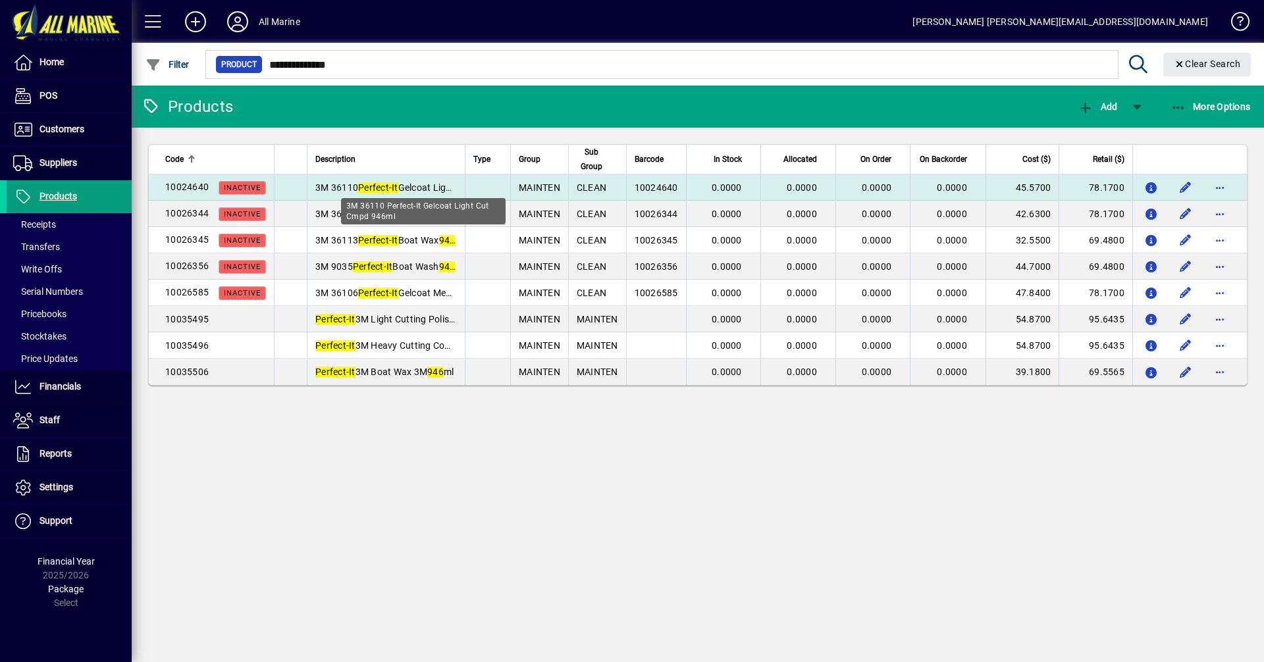
click at [390, 182] on em "Perfect-It" at bounding box center [378, 187] width 40 height 11
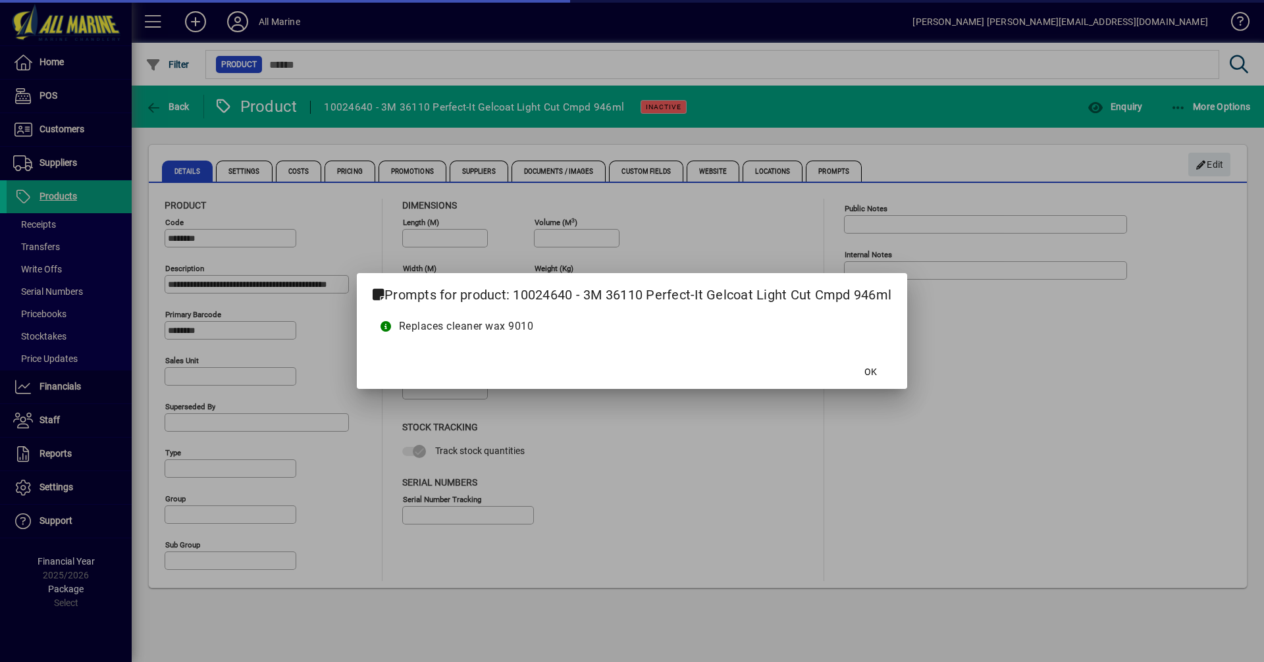
type input "**********"
type input "****"
type input "**********"
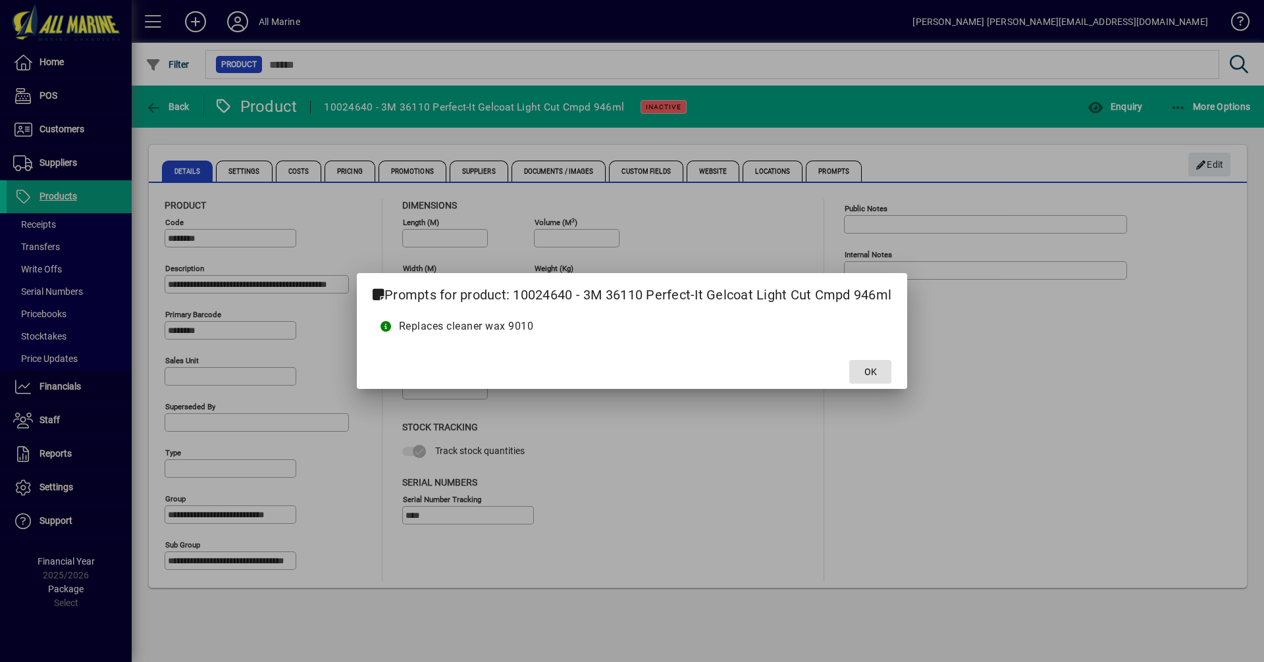
click at [874, 366] on span "OK" at bounding box center [870, 372] width 13 height 14
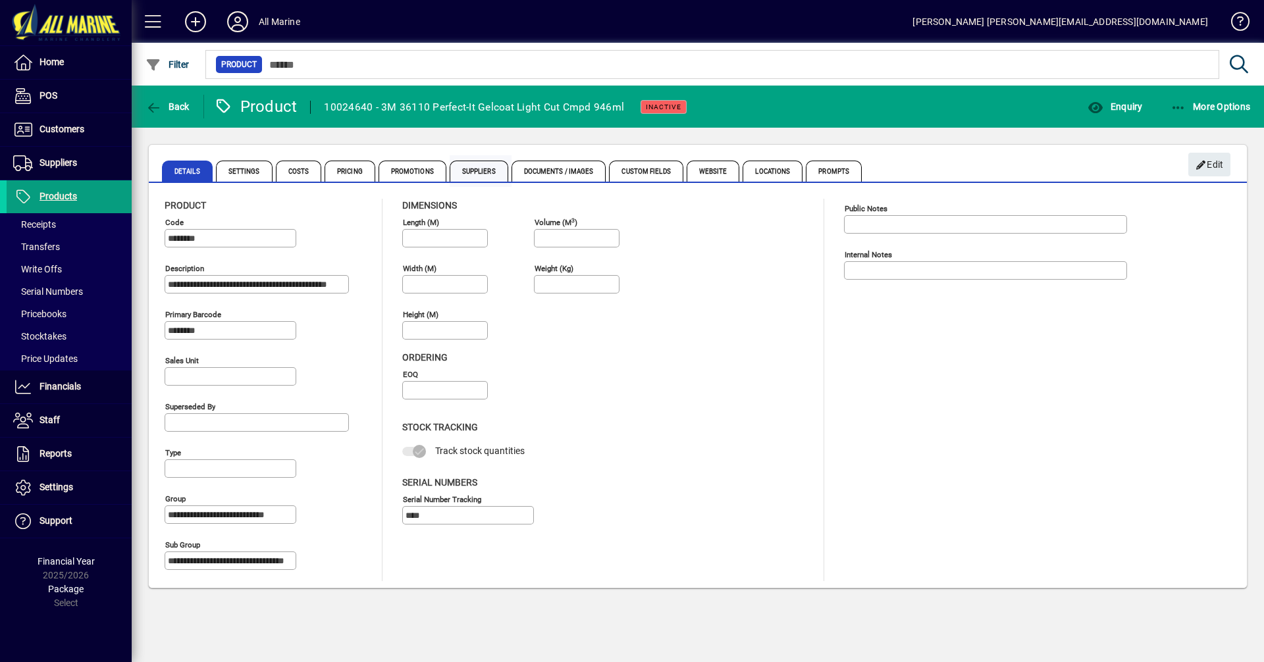
click at [480, 176] on span "Suppliers" at bounding box center [479, 171] width 59 height 21
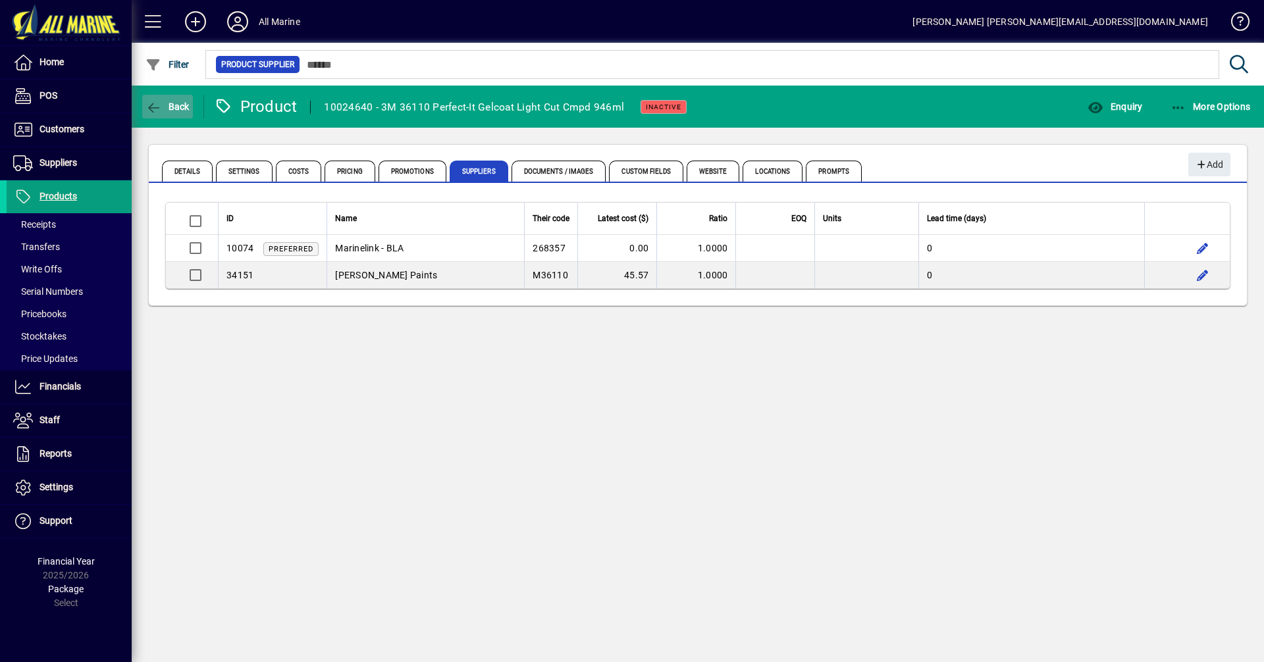
click at [157, 103] on icon "button" at bounding box center [153, 107] width 16 height 13
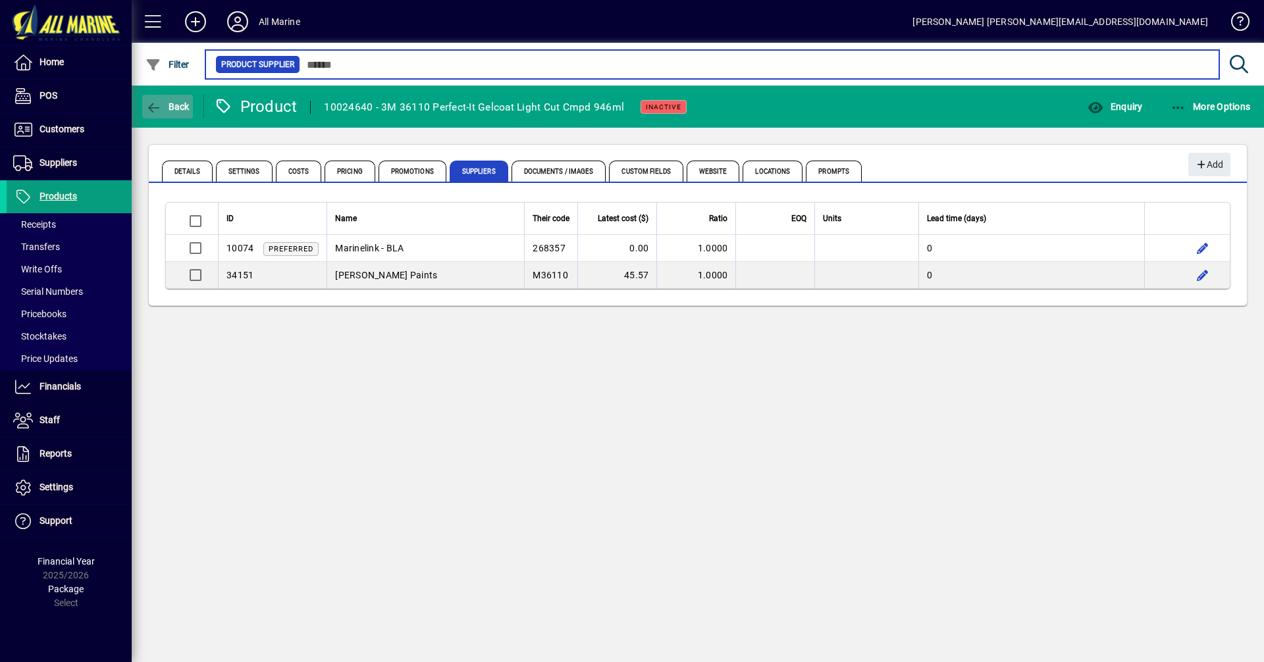
type input "**********"
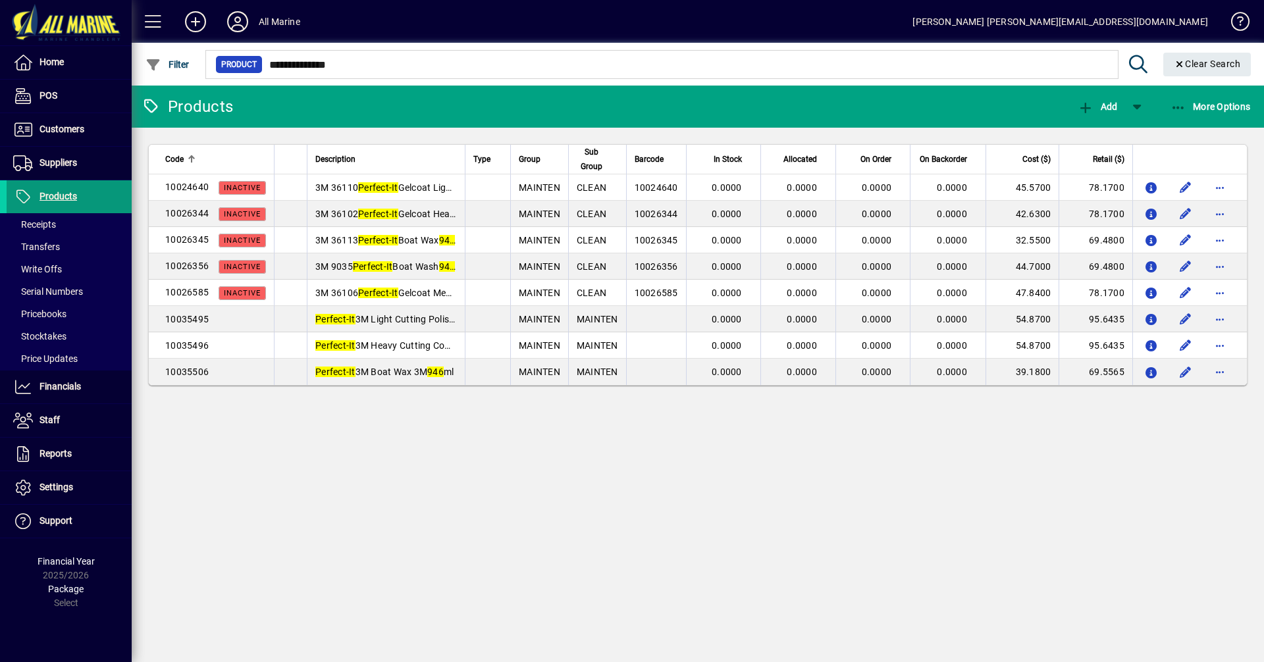
click at [61, 194] on span "Products" at bounding box center [58, 196] width 38 height 11
